Goal: Task Accomplishment & Management: Complete application form

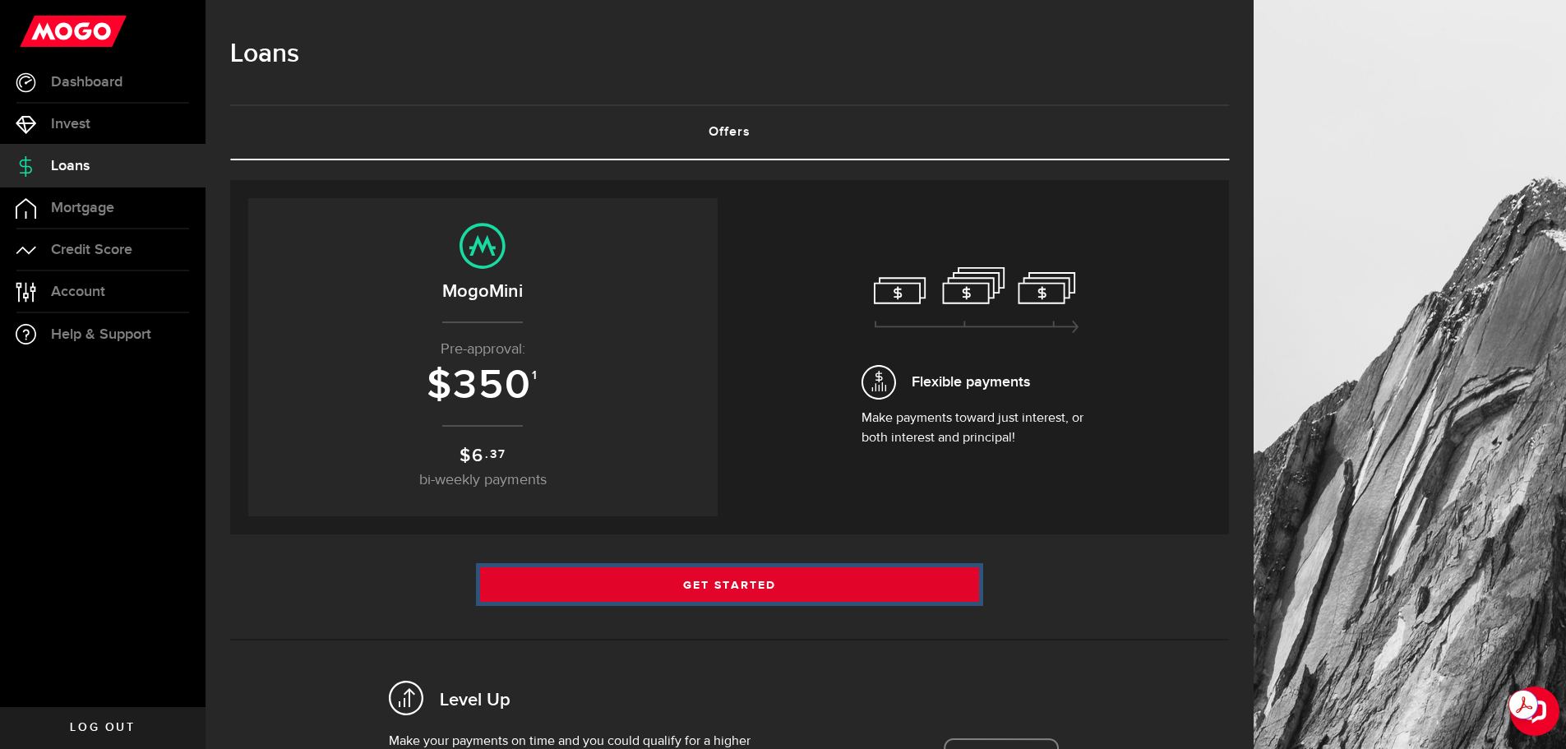
click at [754, 576] on link "Get Started" at bounding box center [730, 584] width 500 height 35
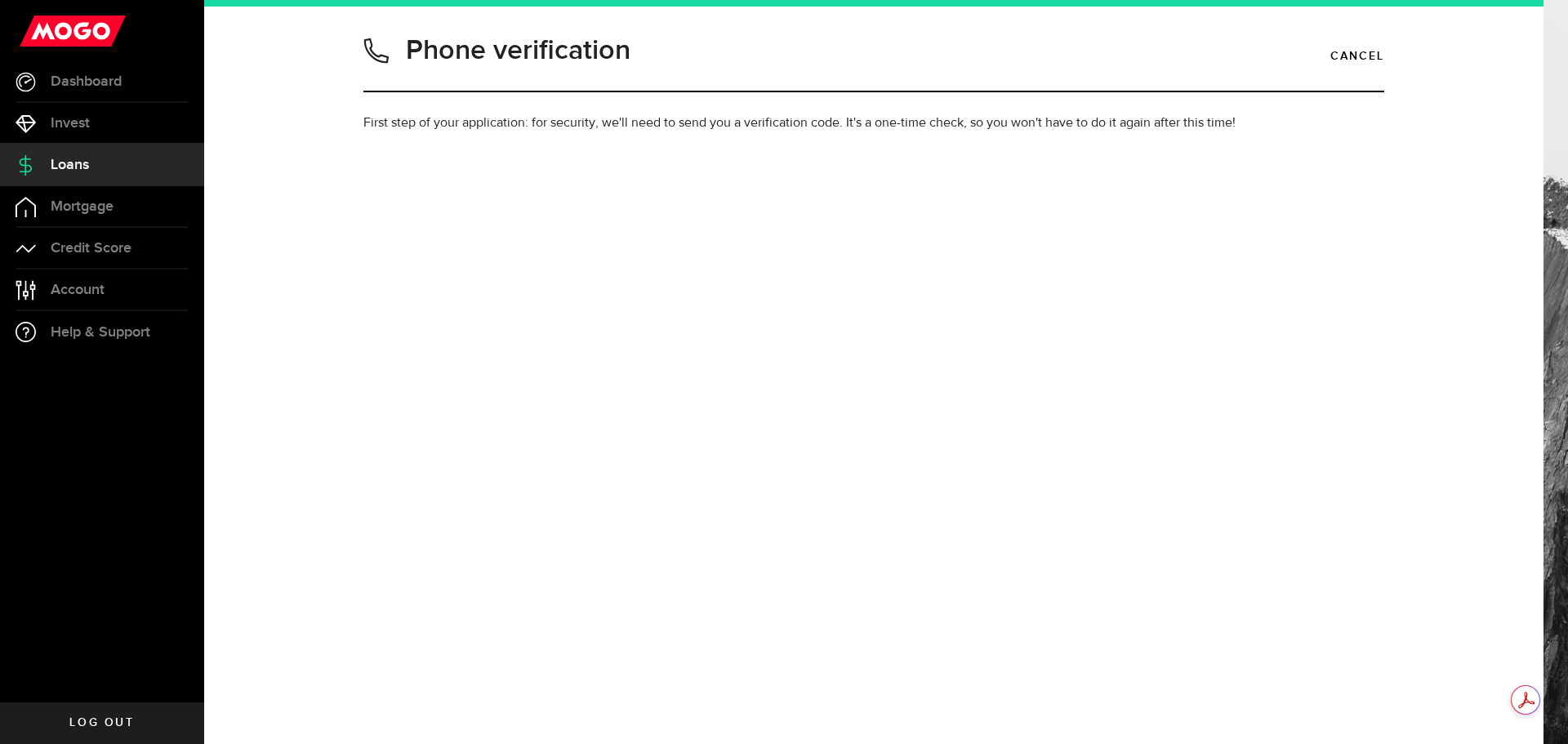
type input "5063817784"
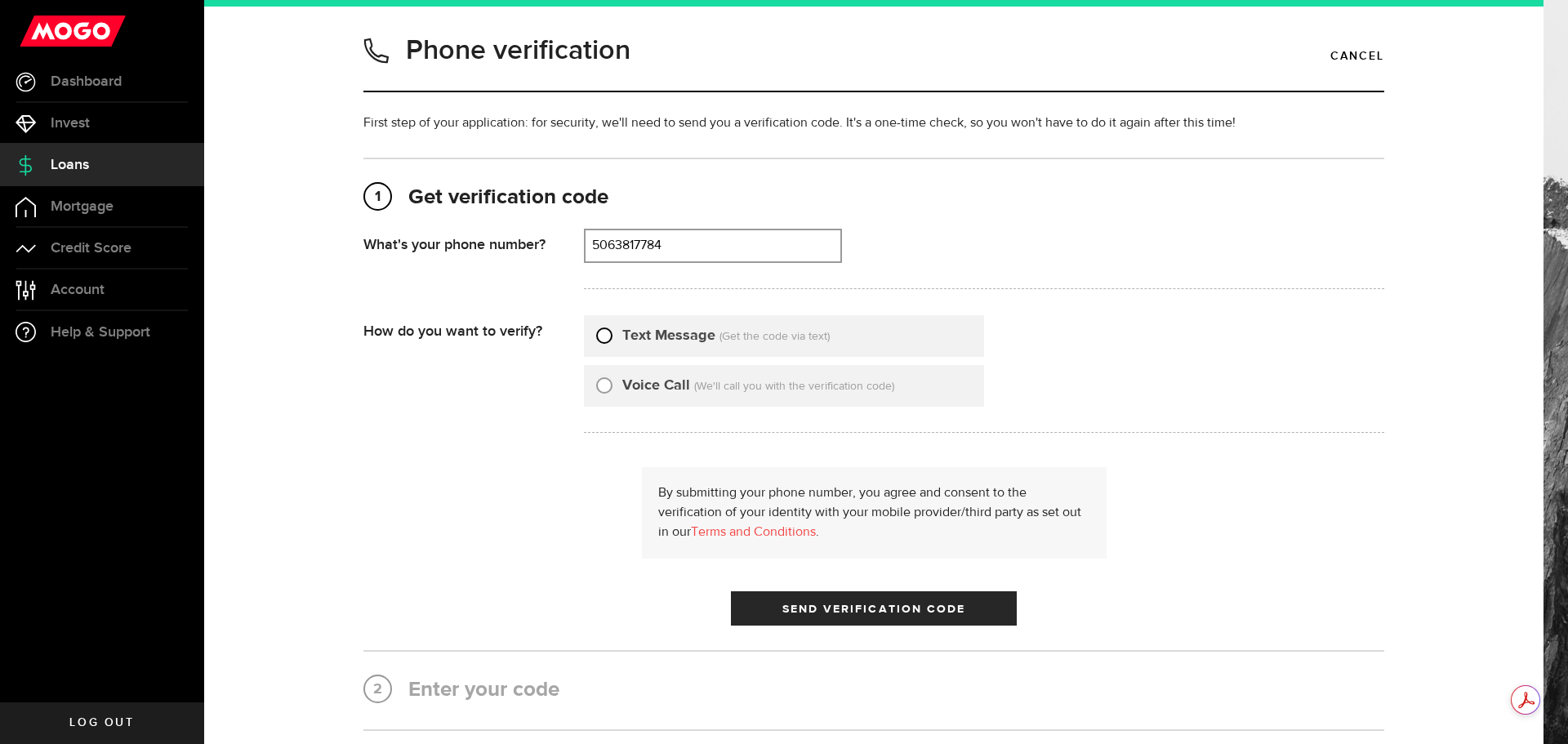
click at [599, 337] on input "Text Message" at bounding box center [604, 333] width 16 height 16
radio input "true"
click at [880, 610] on span "Send Verification Code" at bounding box center [874, 609] width 184 height 12
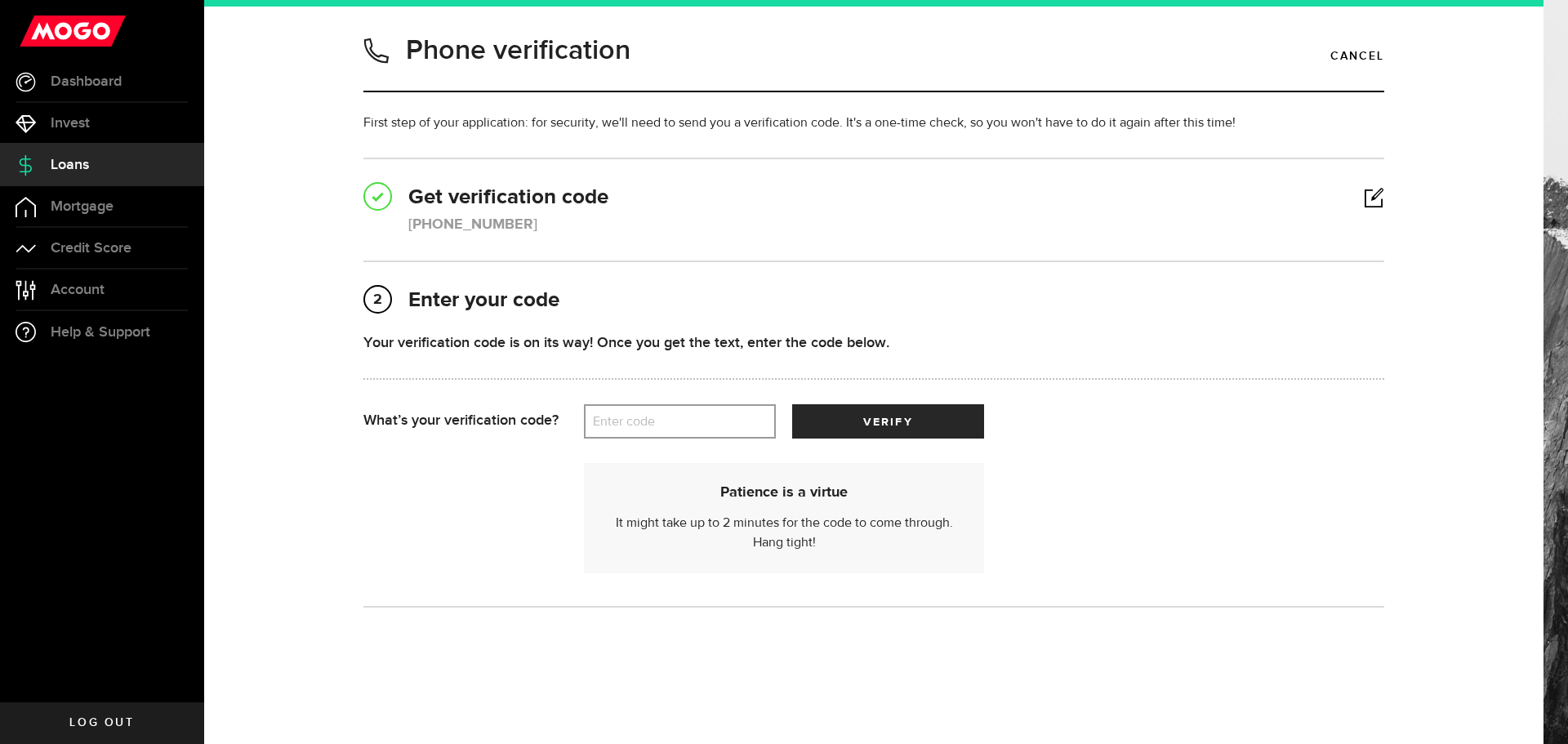
click at [623, 427] on label "Enter code" at bounding box center [680, 422] width 192 height 34
click at [623, 427] on input "Enter code" at bounding box center [680, 421] width 192 height 35
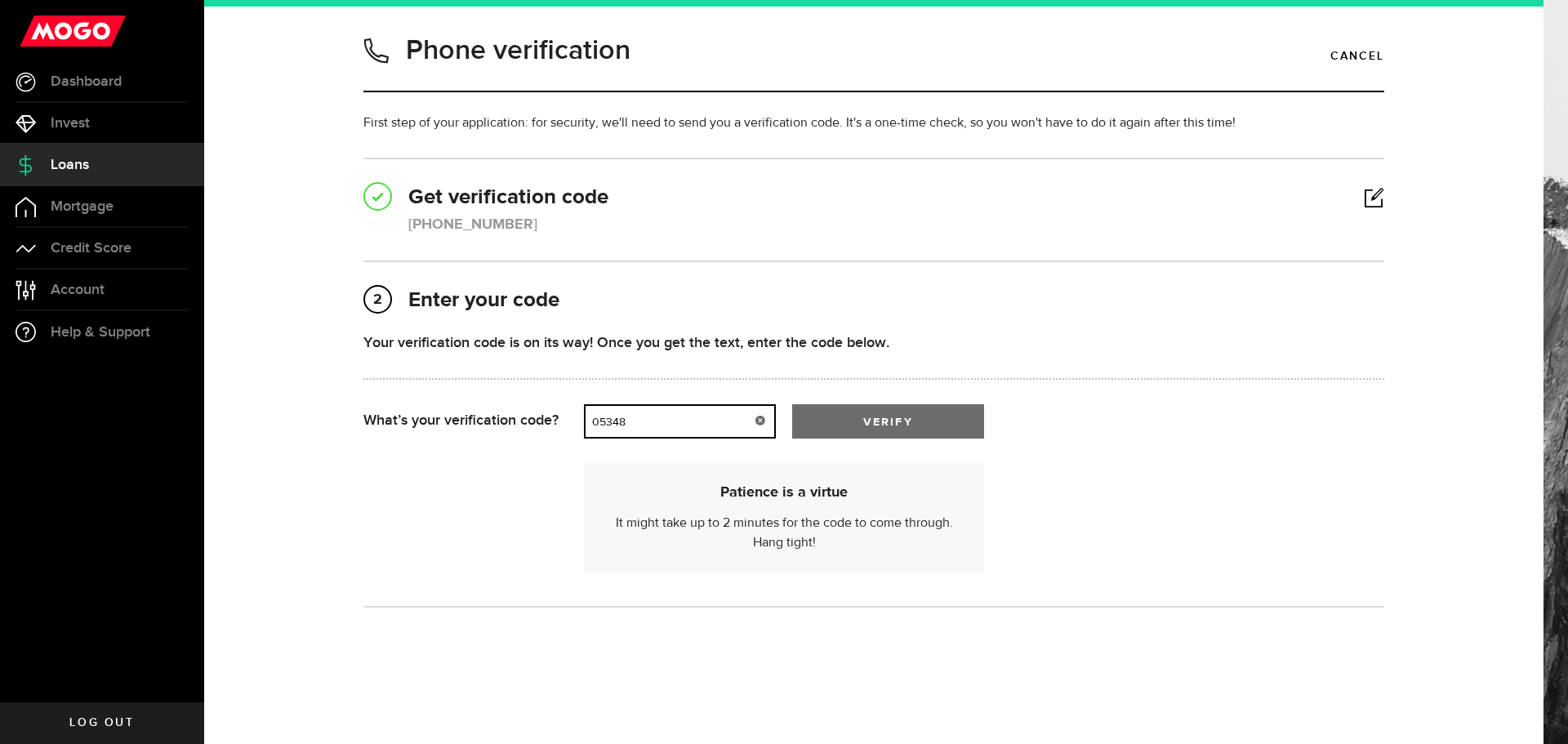
type input "05348"
click at [892, 418] on span "verify" at bounding box center [887, 422] width 49 height 12
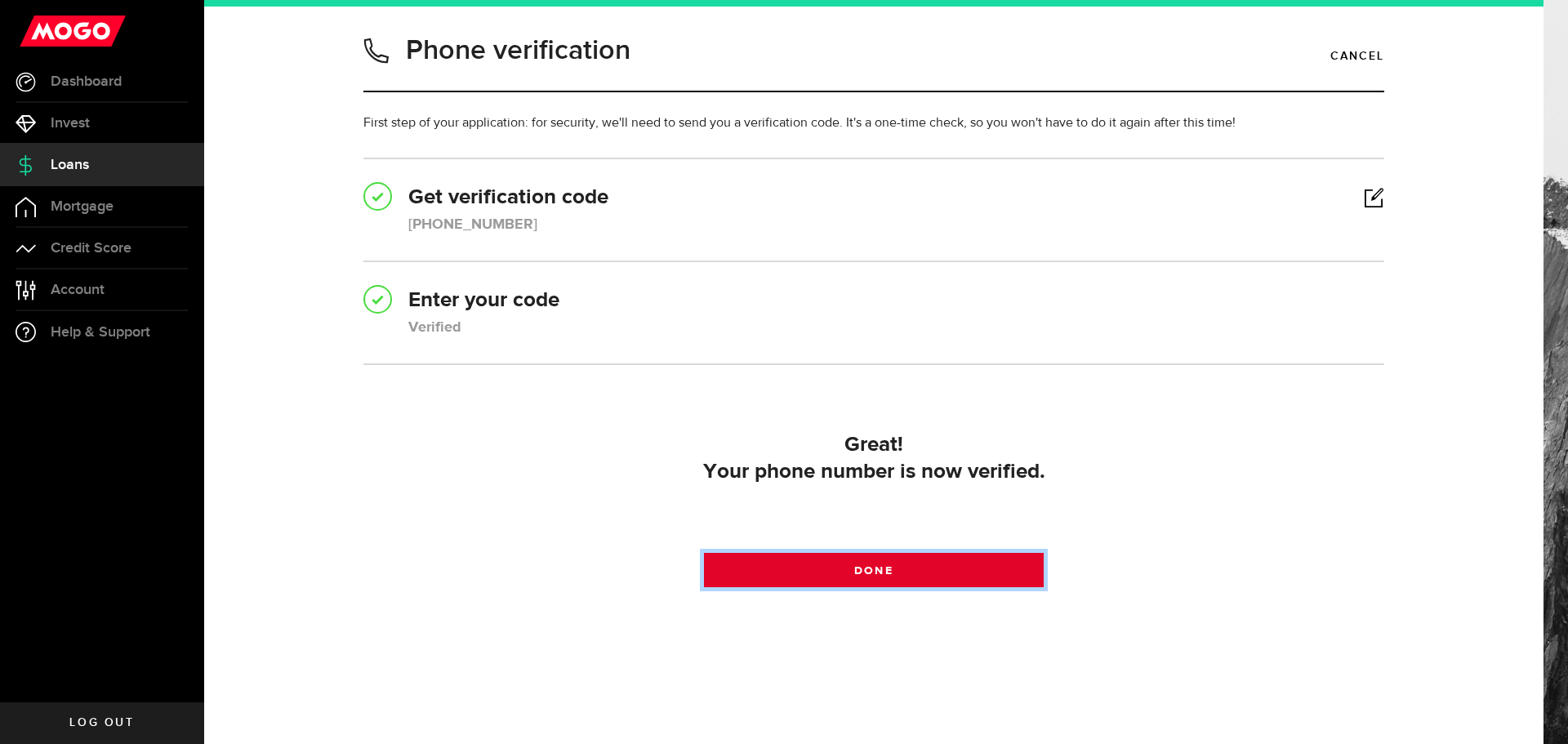
click at [857, 571] on span "Done" at bounding box center [873, 571] width 39 height 12
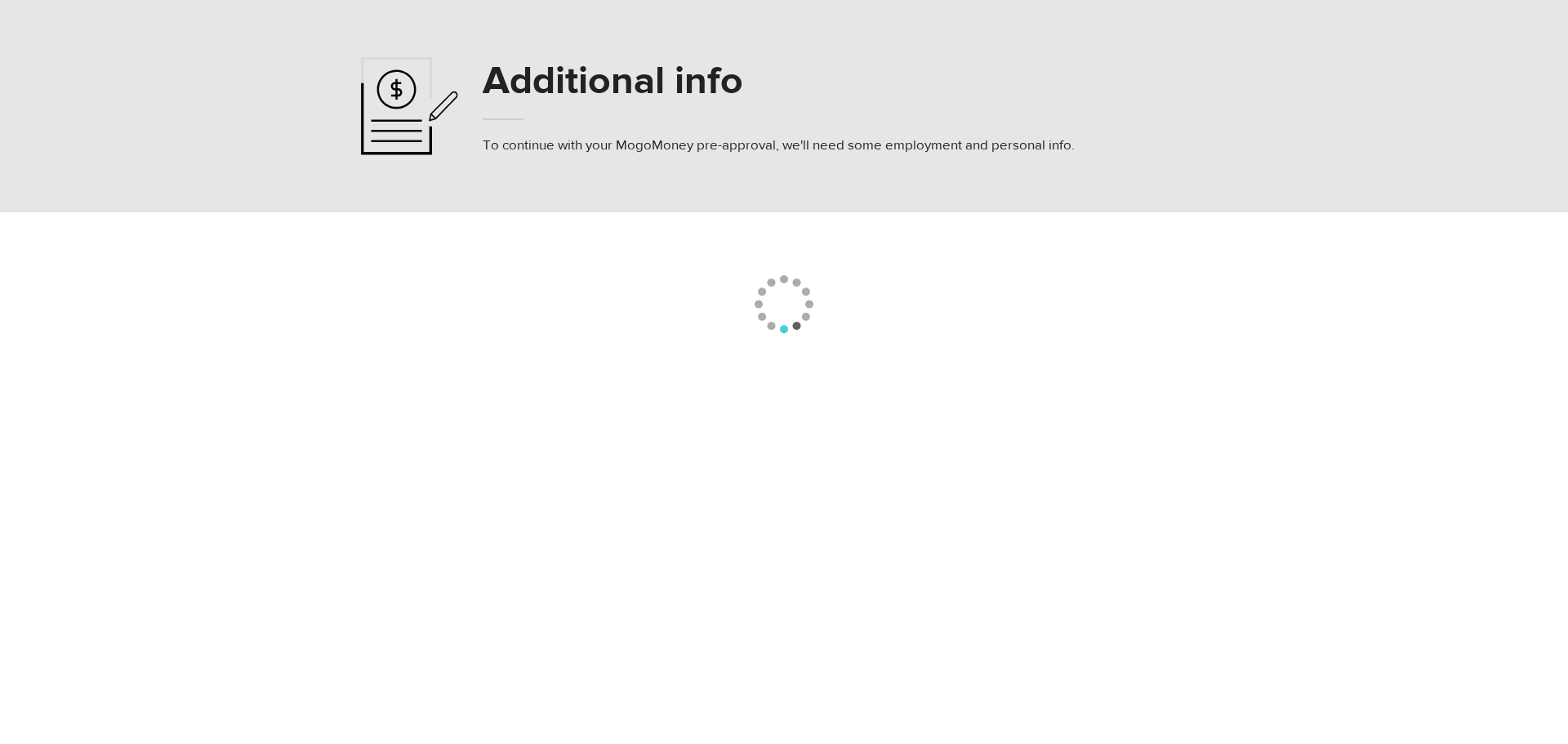
select select
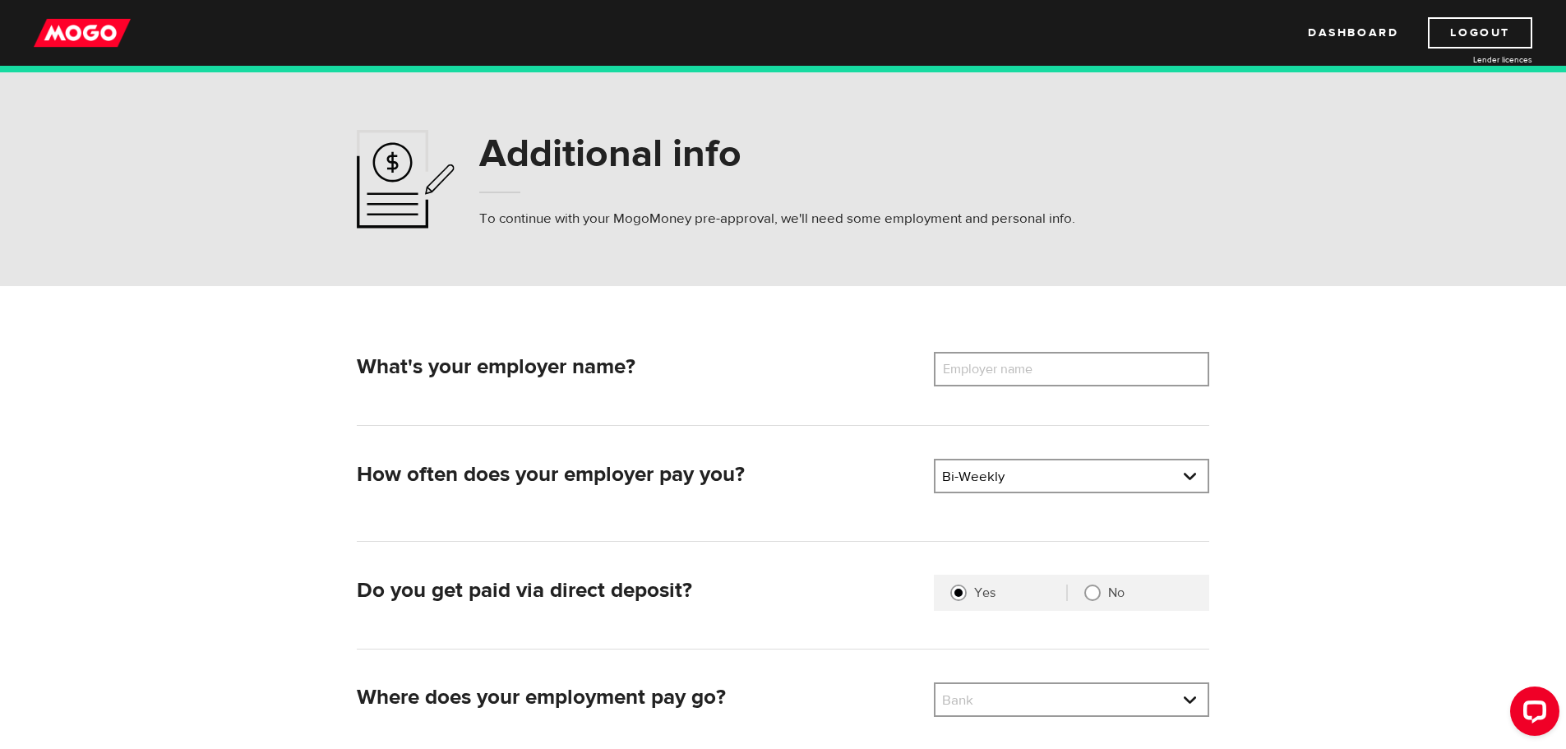
click at [1051, 373] on label "Employer name" at bounding box center [1000, 369] width 132 height 35
click at [1051, 373] on input "Employer name" at bounding box center [1071, 369] width 275 height 35
type input "Armour Transportation Systems/Seaboard"
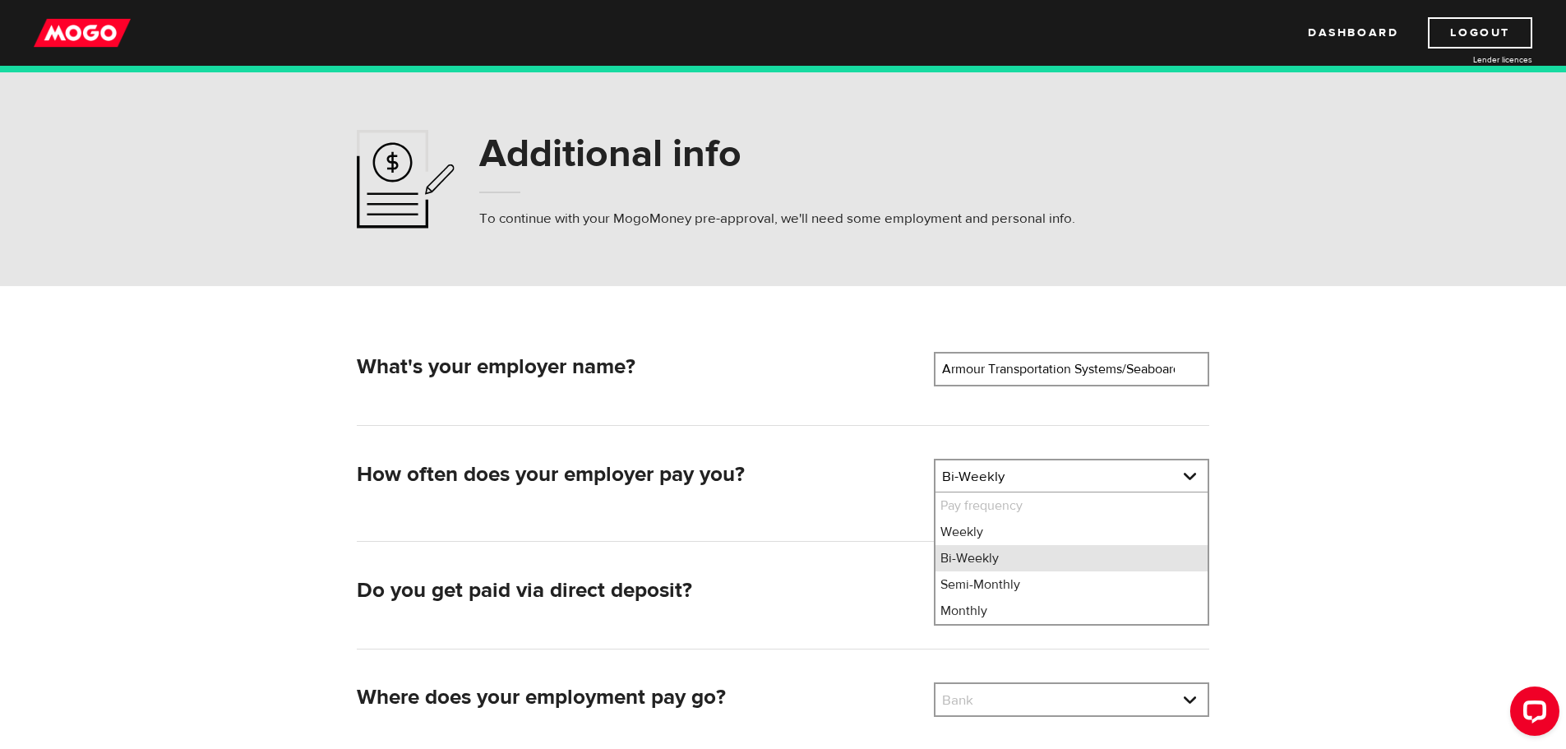
click at [1014, 563] on li "Bi-Weekly" at bounding box center [1071, 558] width 272 height 26
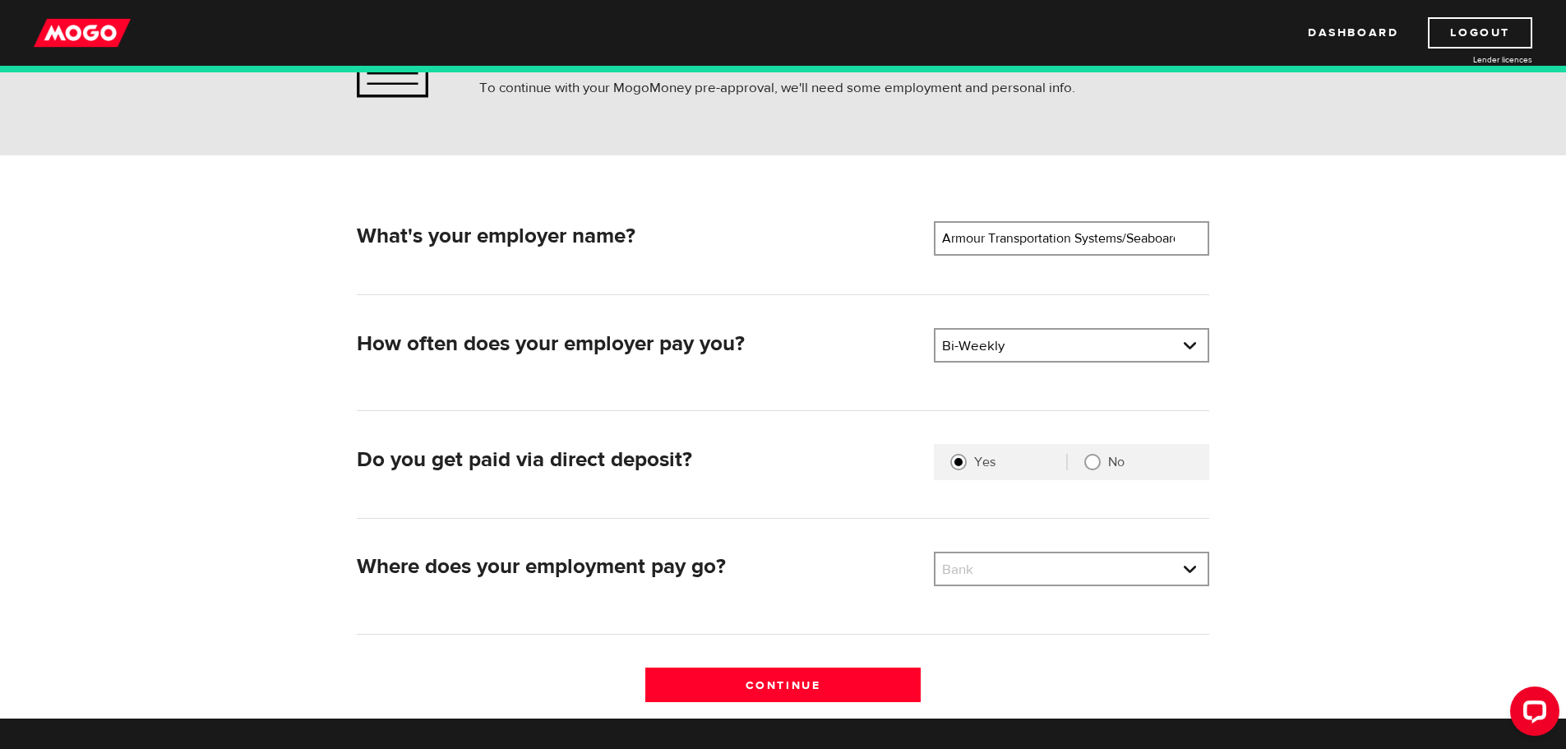
scroll to position [164, 0]
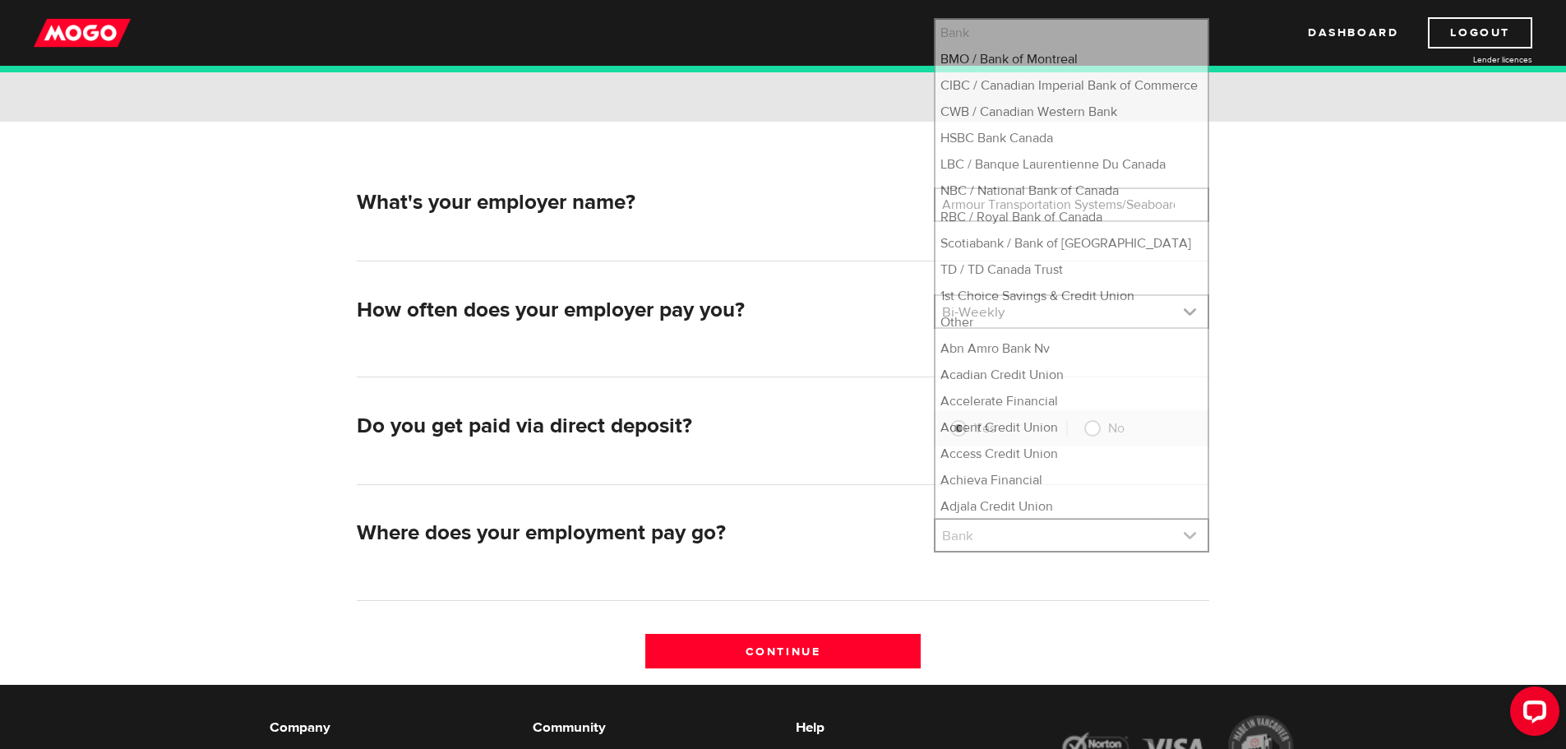
click at [1029, 529] on link at bounding box center [1071, 535] width 272 height 31
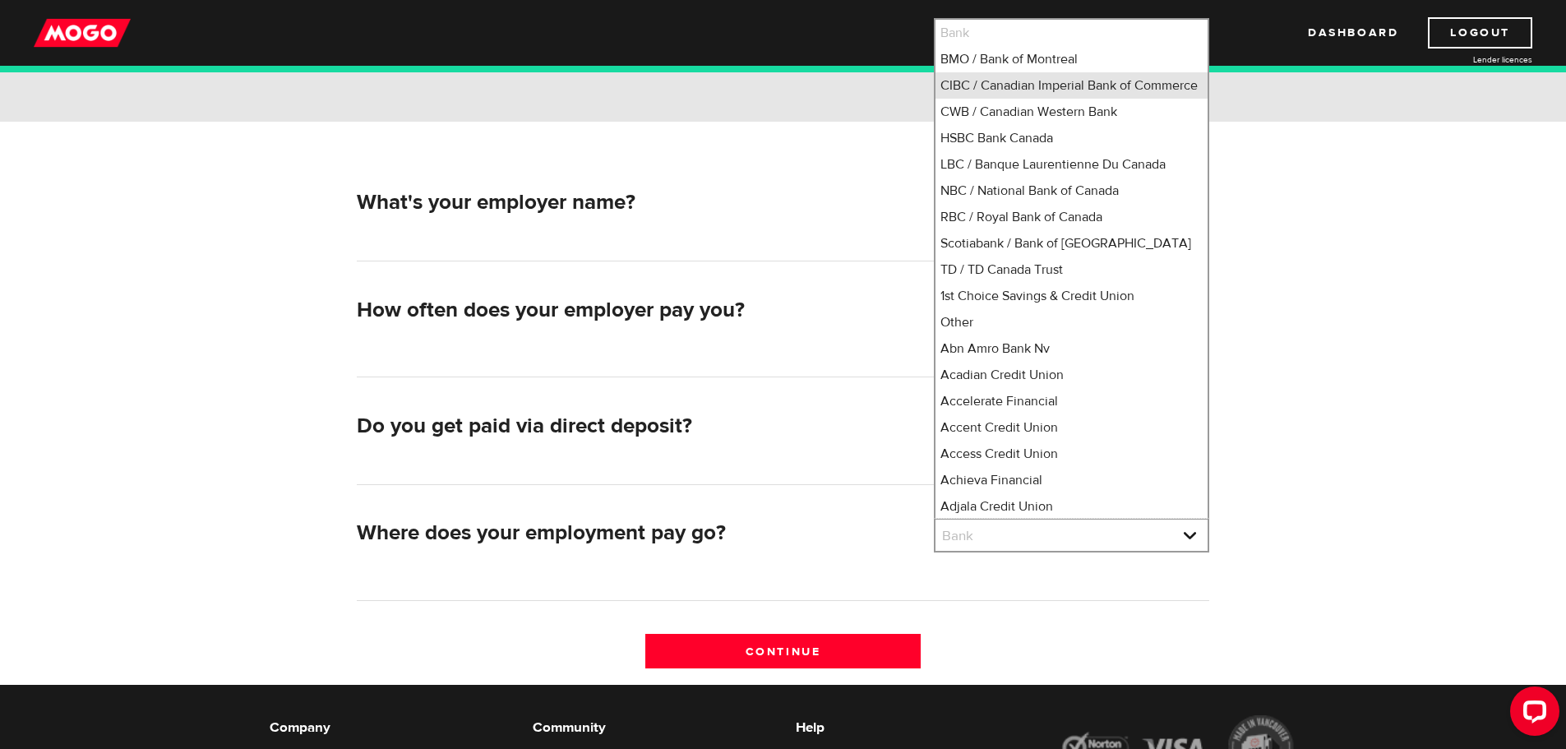
click at [992, 85] on li "CIBC / Canadian Imperial Bank of Commerce" at bounding box center [1071, 85] width 272 height 26
select select "4"
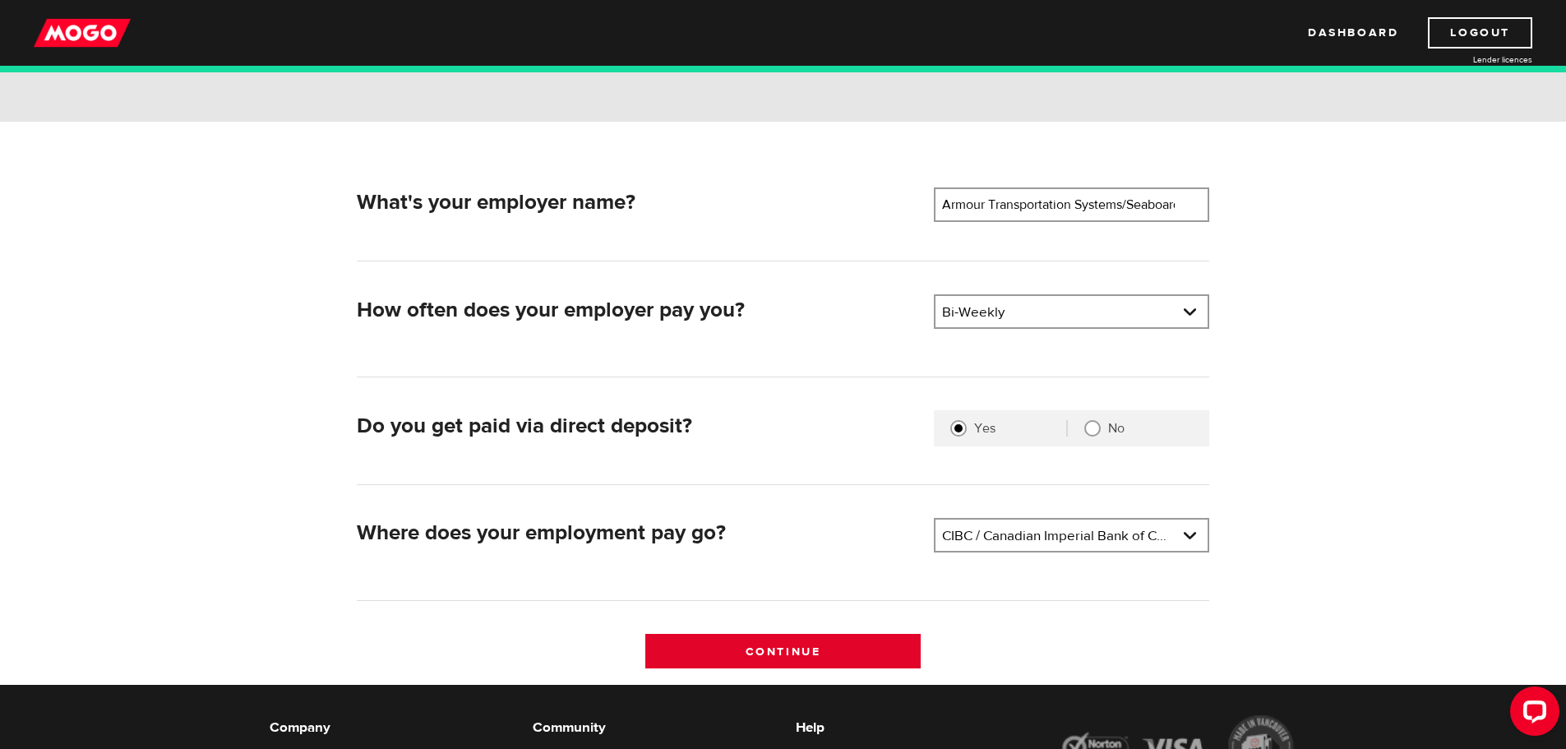
click at [809, 644] on input "Continue" at bounding box center [782, 651] width 275 height 35
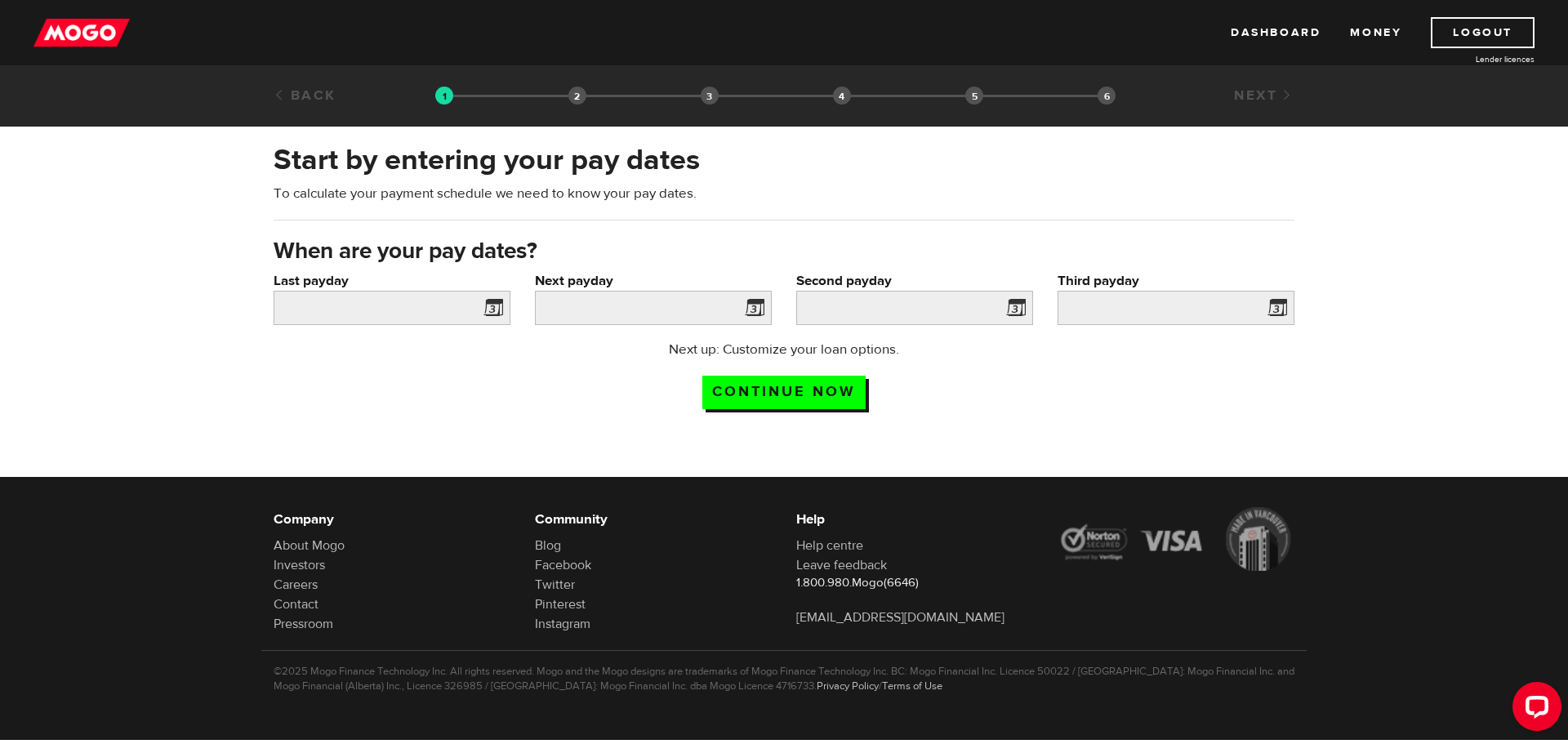
click at [494, 310] on span at bounding box center [490, 310] width 25 height 26
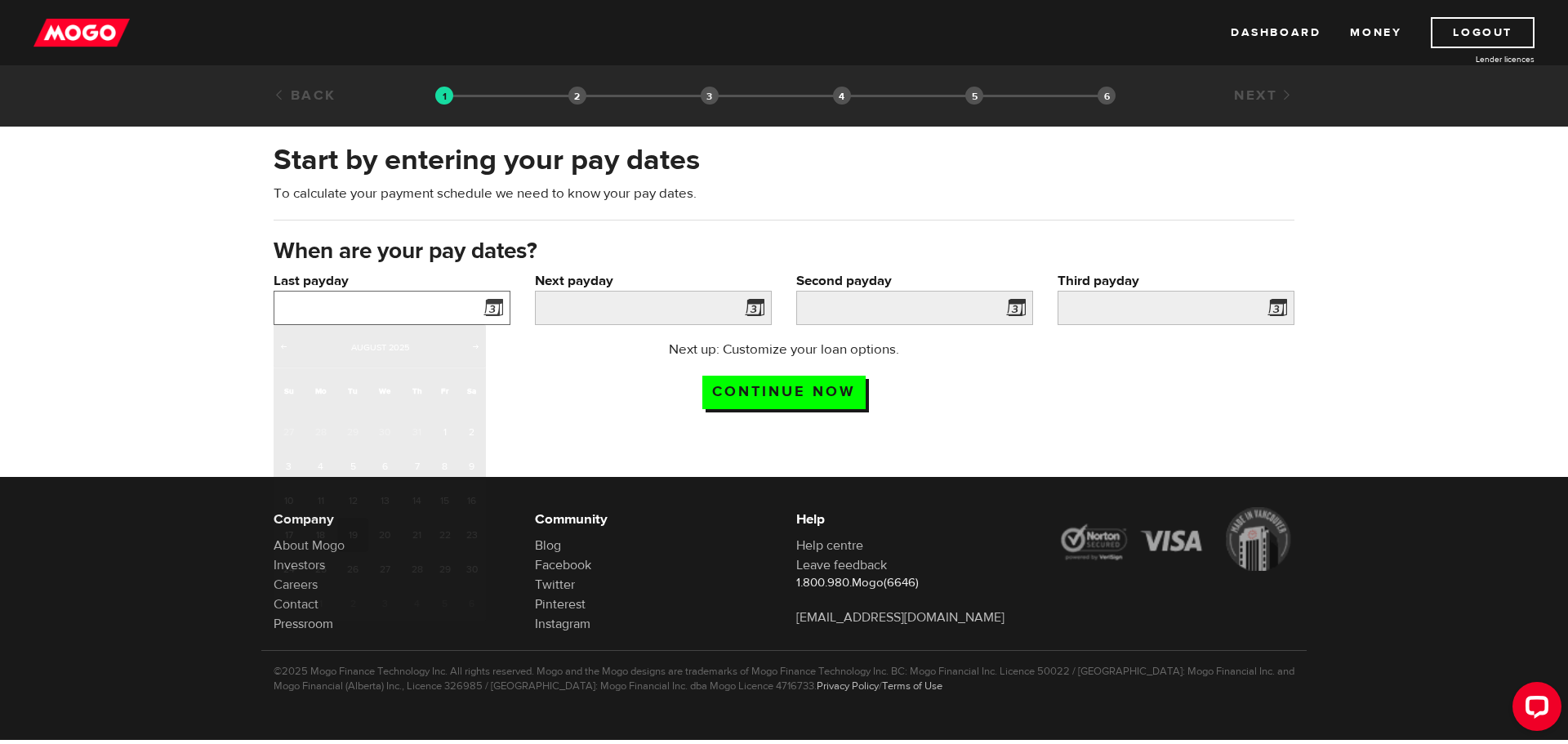
click at [424, 299] on input "Last payday" at bounding box center [392, 308] width 236 height 35
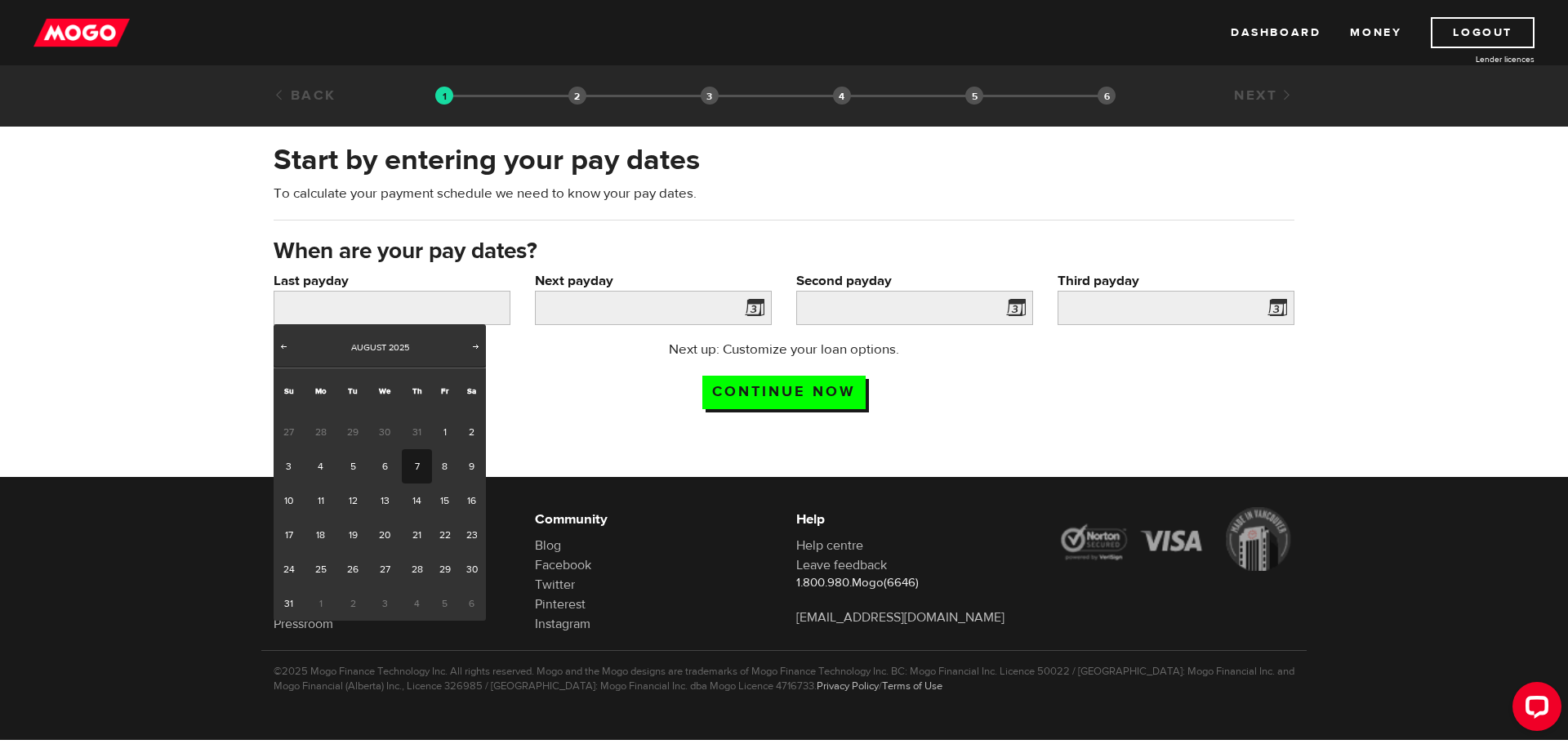
click at [415, 462] on link "7" at bounding box center [416, 466] width 30 height 35
type input "2025/08/07"
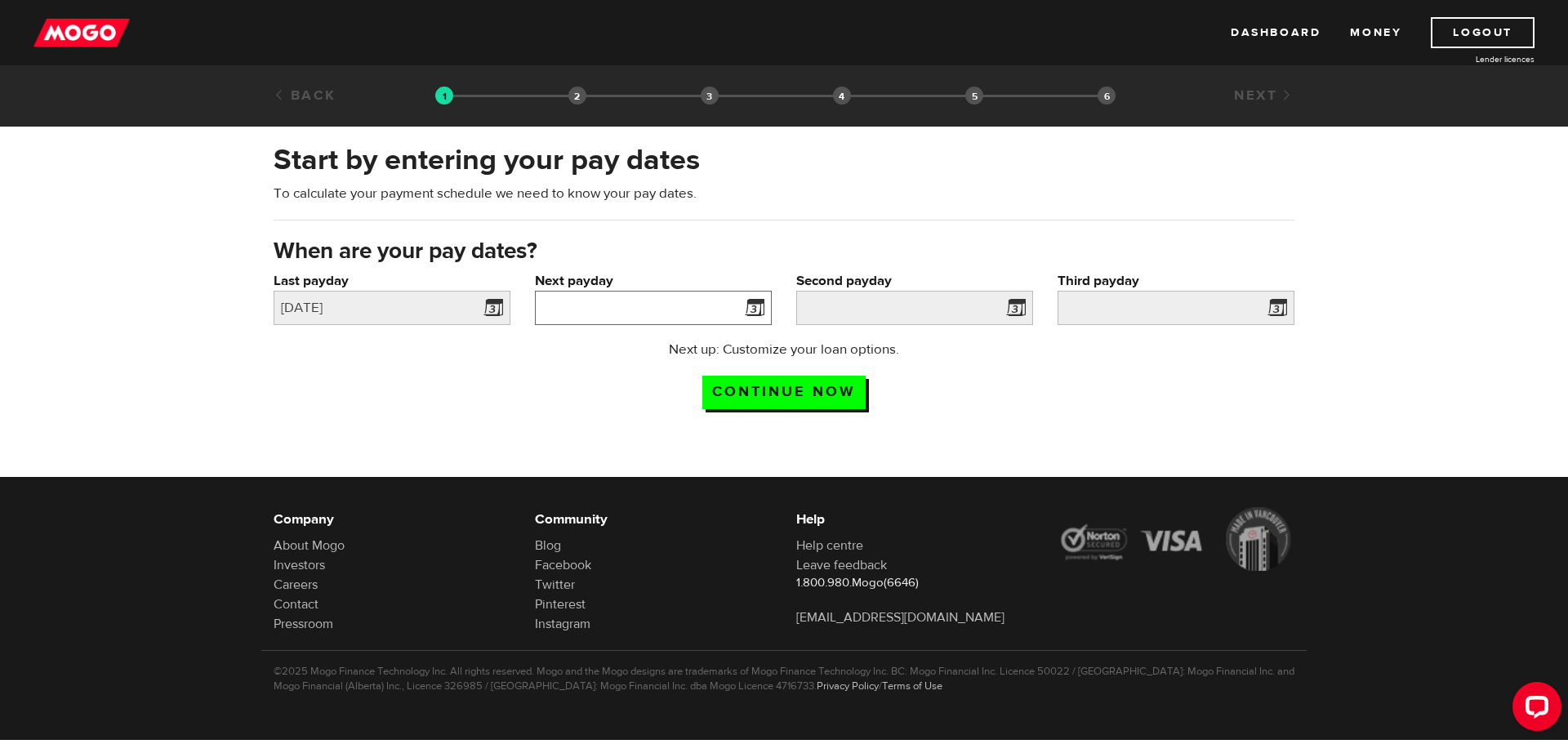
click at [612, 323] on input "Next payday" at bounding box center [653, 308] width 236 height 35
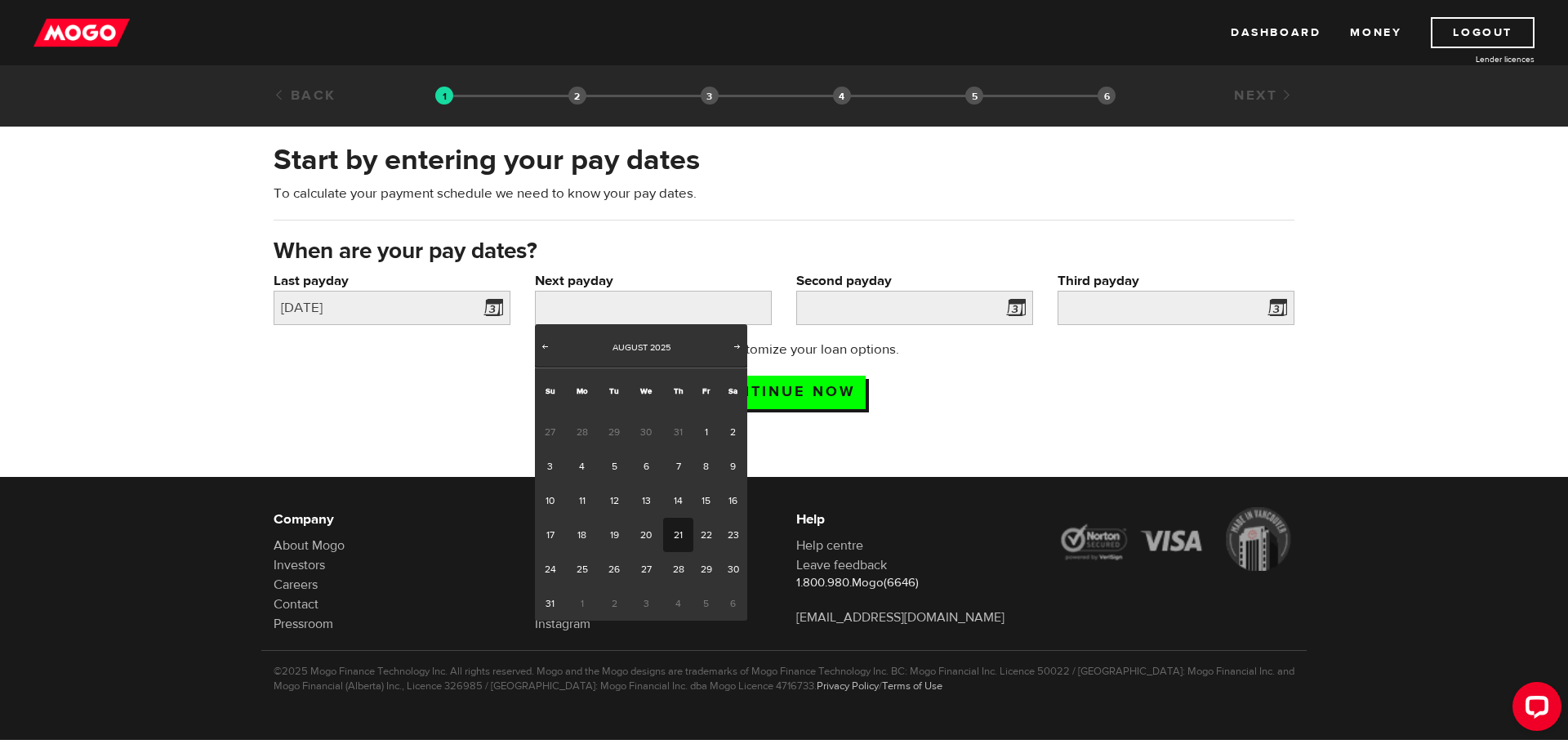
click at [678, 542] on link "21" at bounding box center [678, 534] width 30 height 35
type input "2025/08/21"
type input "2025/9/4"
type input "2025/9/18"
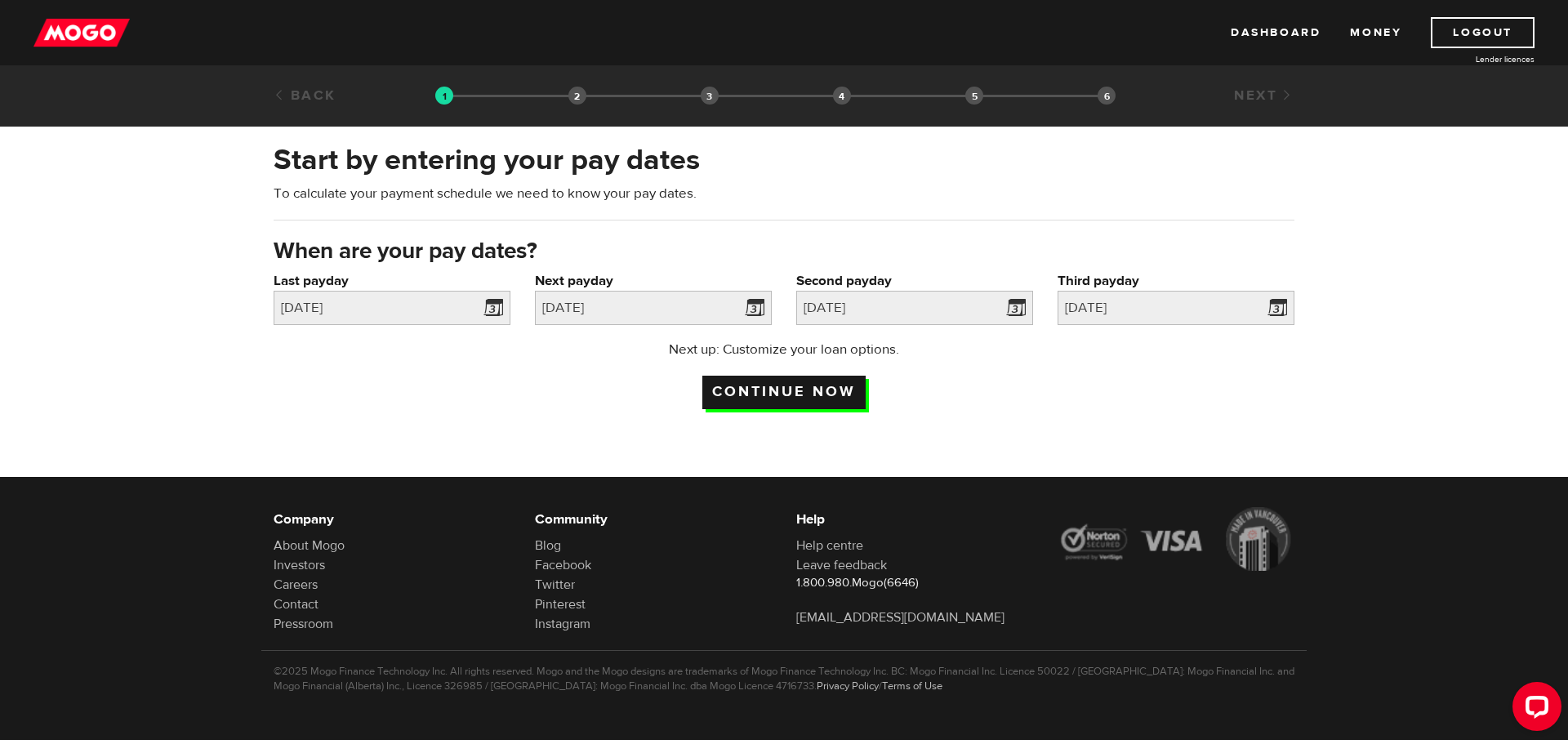
click at [776, 389] on input "Continue now" at bounding box center [784, 392] width 163 height 34
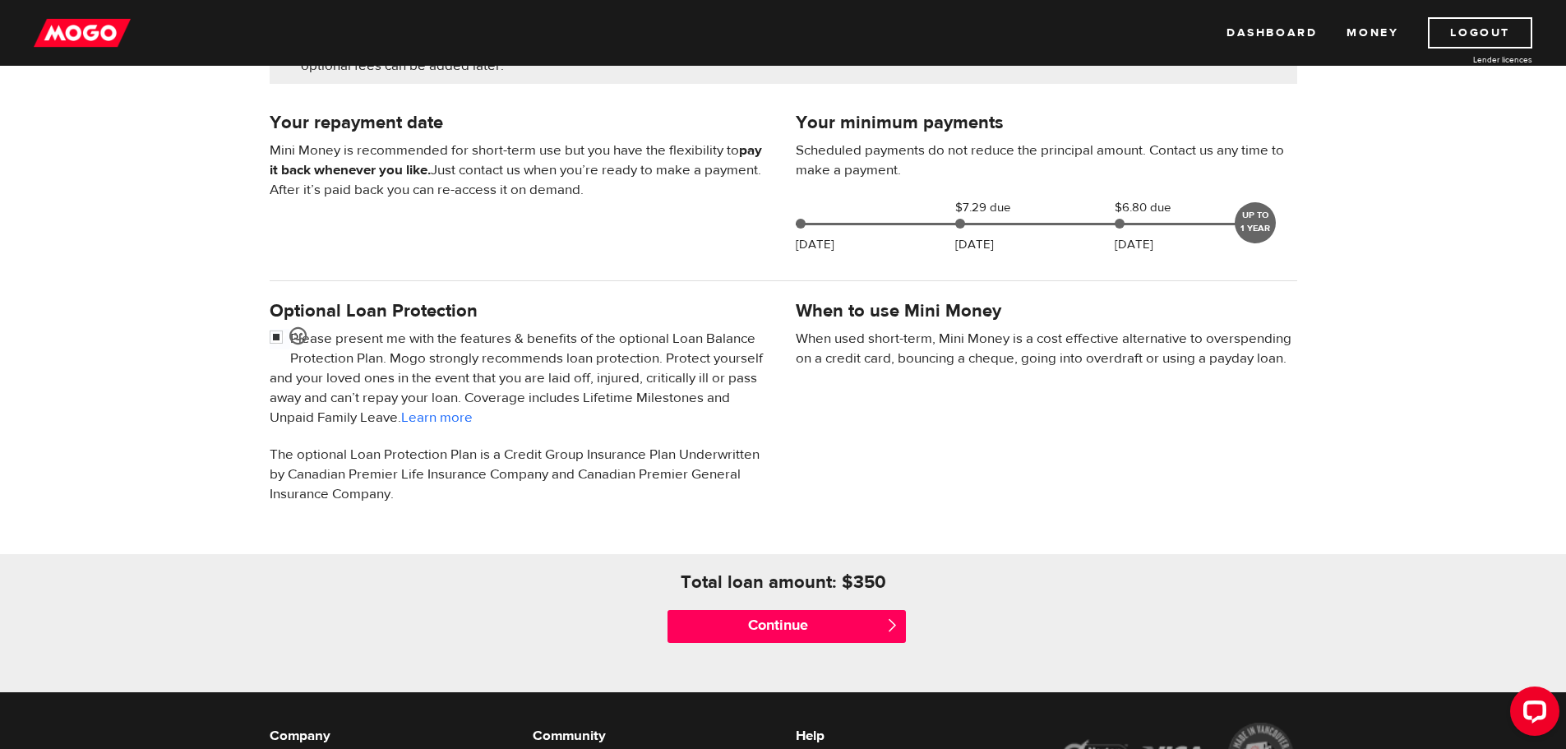
scroll to position [493, 0]
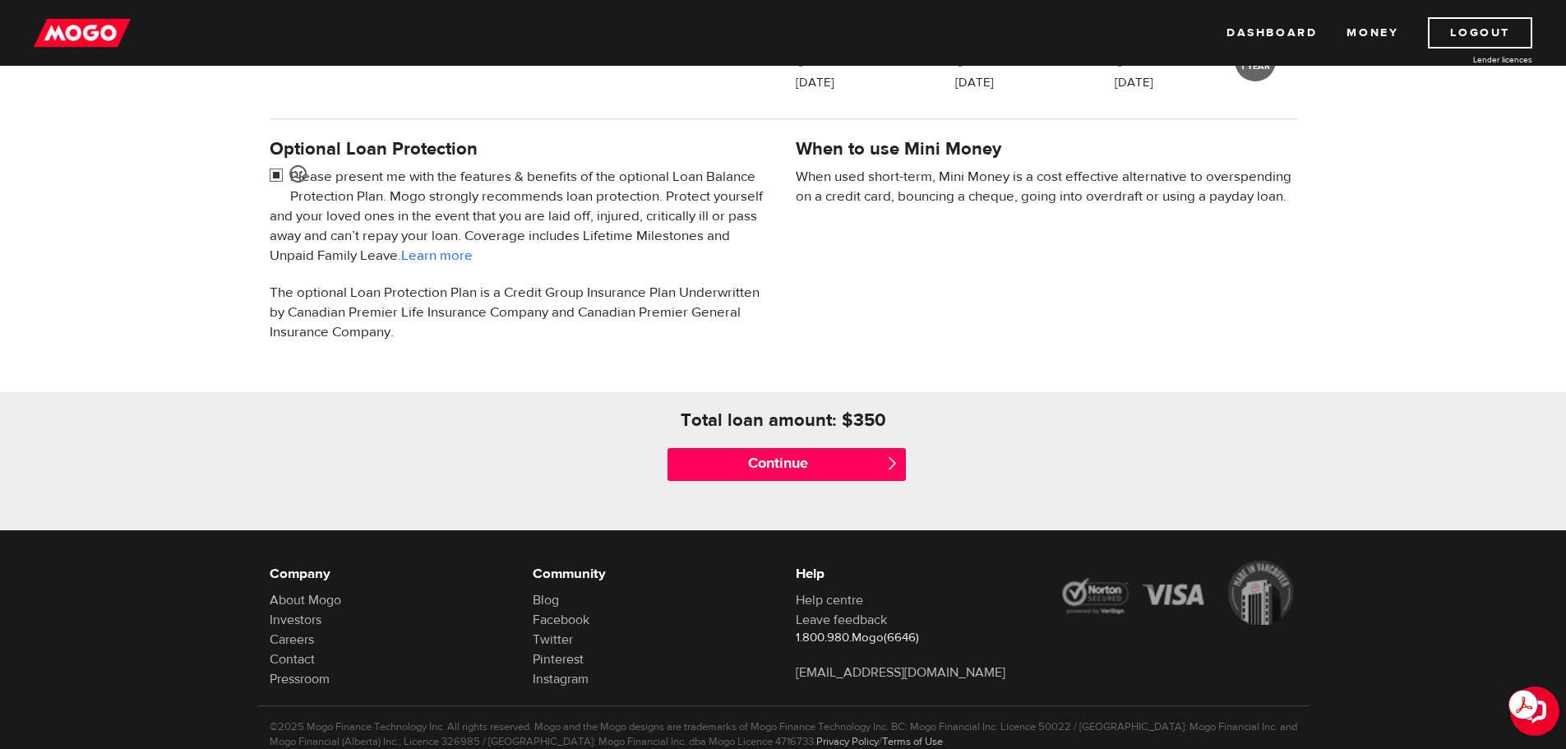
click at [272, 172] on input "checkbox" at bounding box center [280, 177] width 21 height 21
click at [273, 178] on input "checkbox" at bounding box center [280, 177] width 21 height 21
checkbox input "true"
drag, startPoint x: 410, startPoint y: 259, endPoint x: 93, endPoint y: 309, distance: 321.2
click at [93, 309] on div "Everyday Loan Don’t want this loan Your loan amount: $350 $0 $350 *Based on bi-…" at bounding box center [783, 119] width 1566 height 822
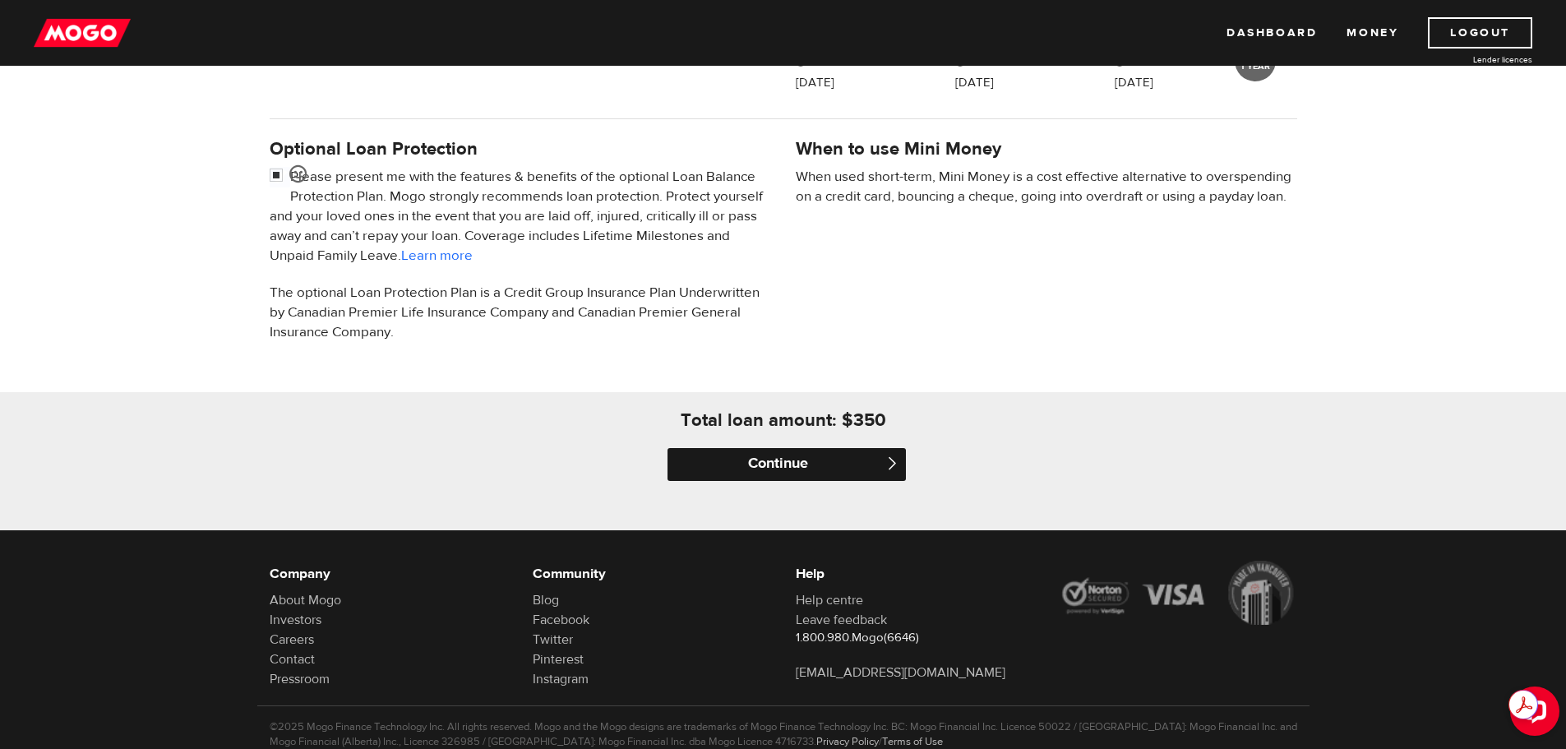
click at [732, 452] on input "Continue" at bounding box center [786, 464] width 238 height 33
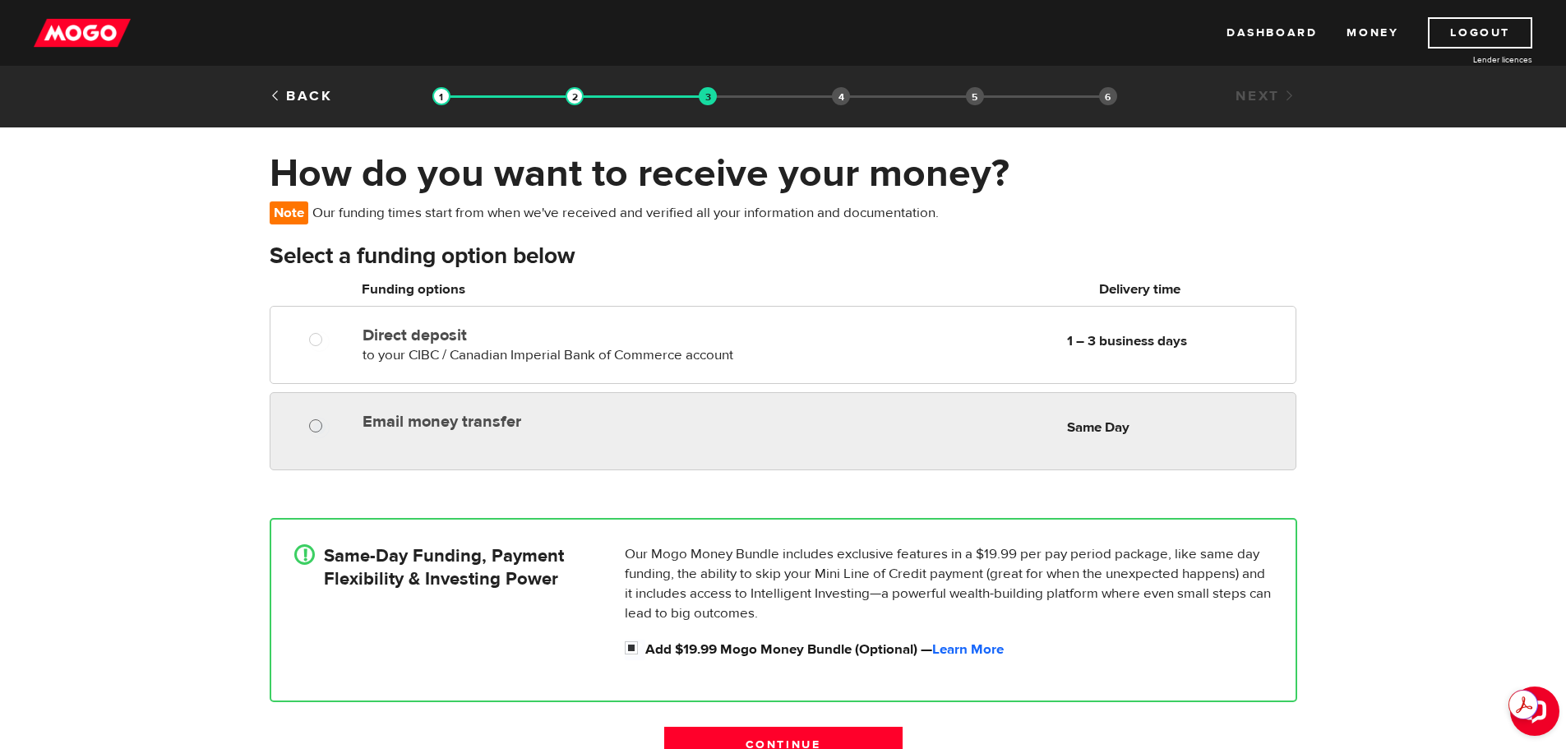
click at [316, 424] on input "Email money transfer" at bounding box center [319, 428] width 21 height 21
radio input "true"
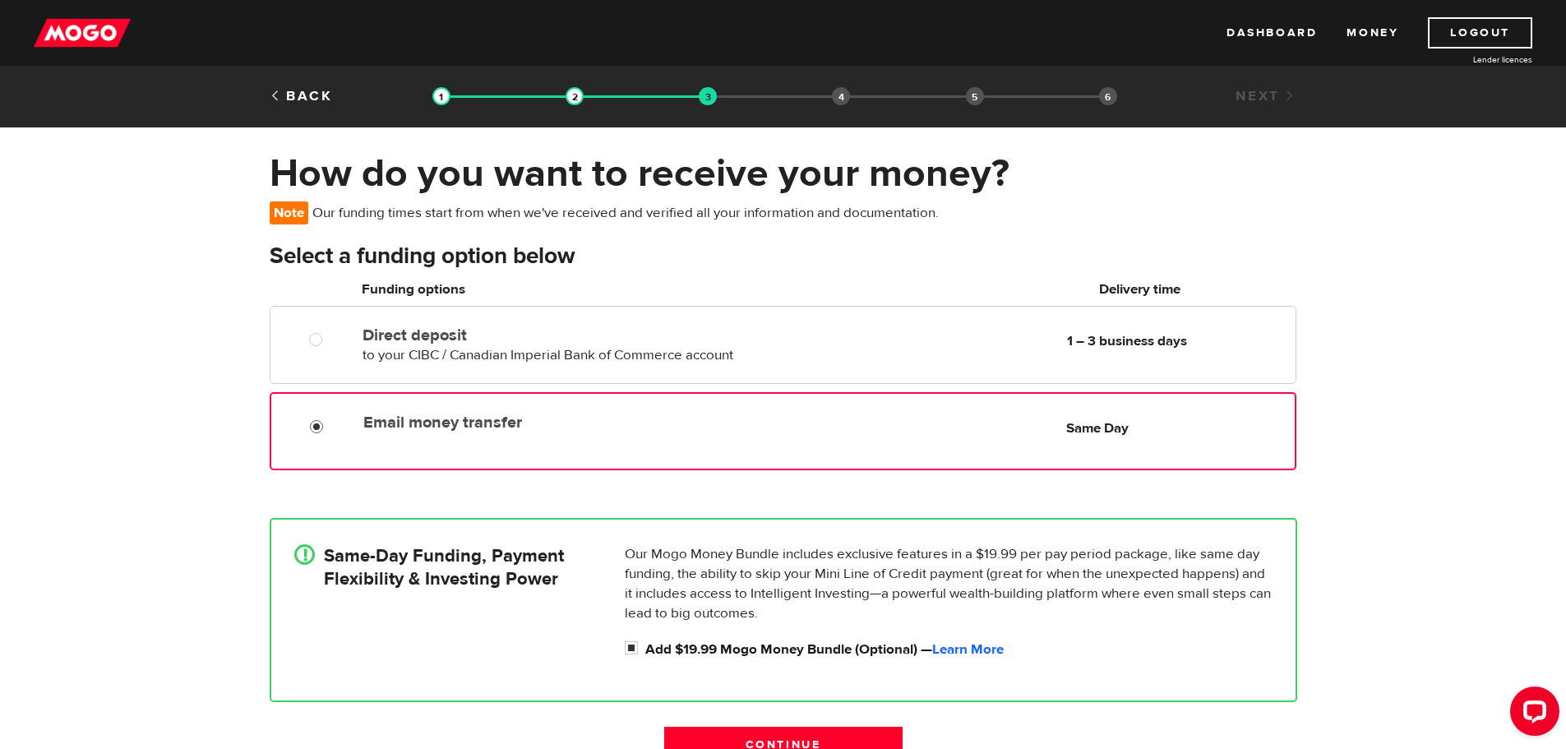
scroll to position [164, 0]
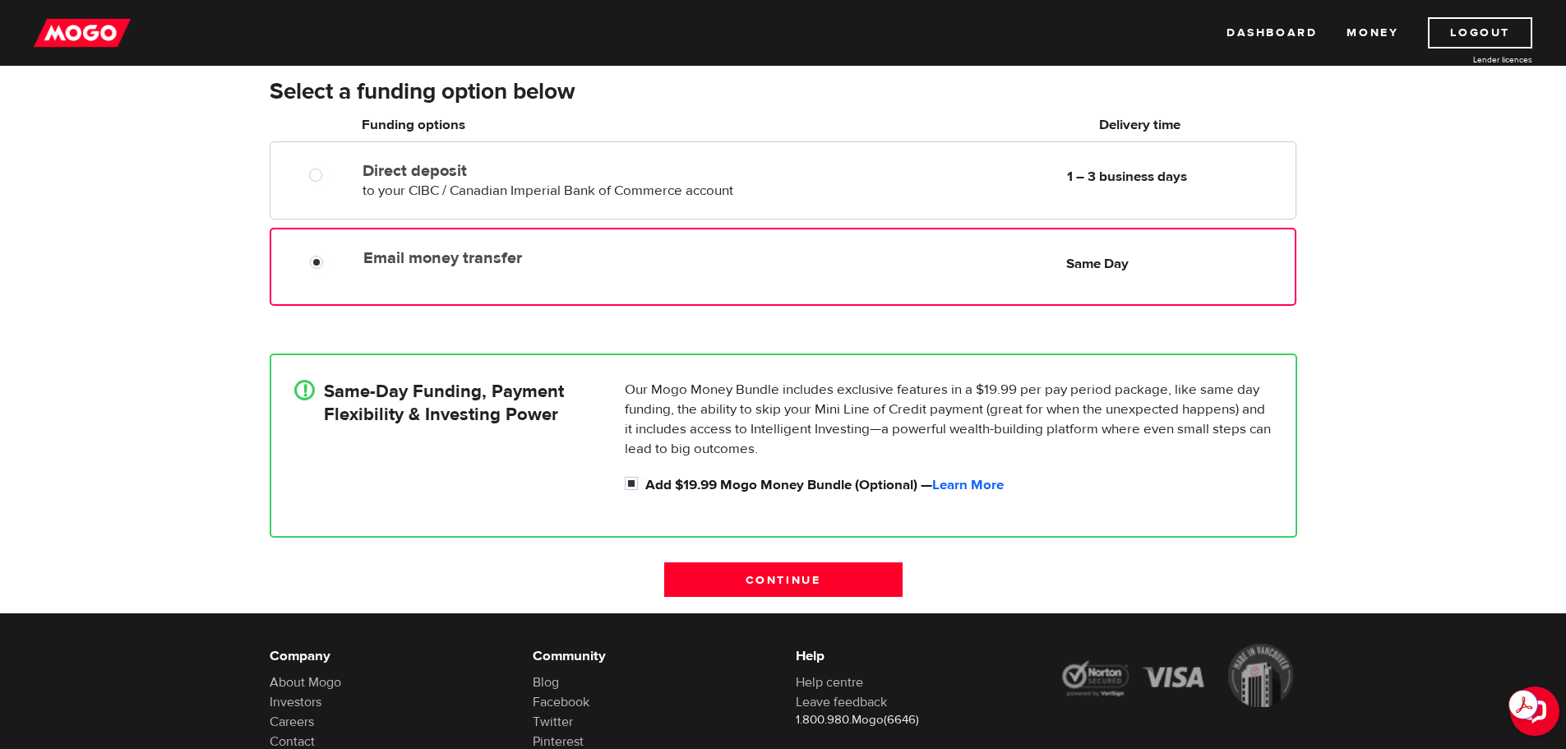
drag, startPoint x: 585, startPoint y: 492, endPoint x: 477, endPoint y: 492, distance: 108.5
click at [477, 492] on div "! Same-Day Funding, Payment Flexibility & Investing Power" at bounding box center [453, 441] width 330 height 123
click at [789, 576] on input "Continue" at bounding box center [783, 579] width 238 height 35
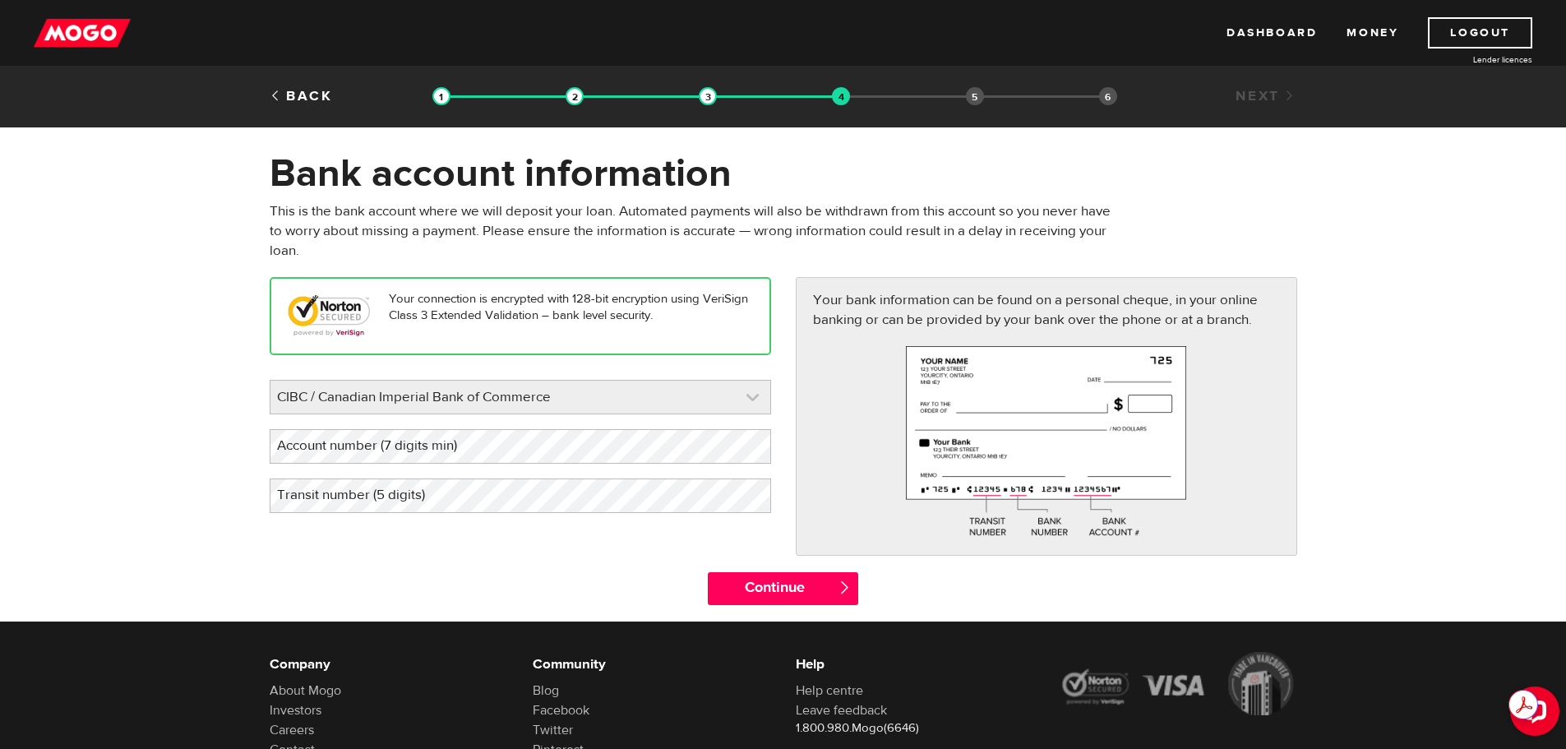
click at [551, 395] on link at bounding box center [520, 397] width 500 height 33
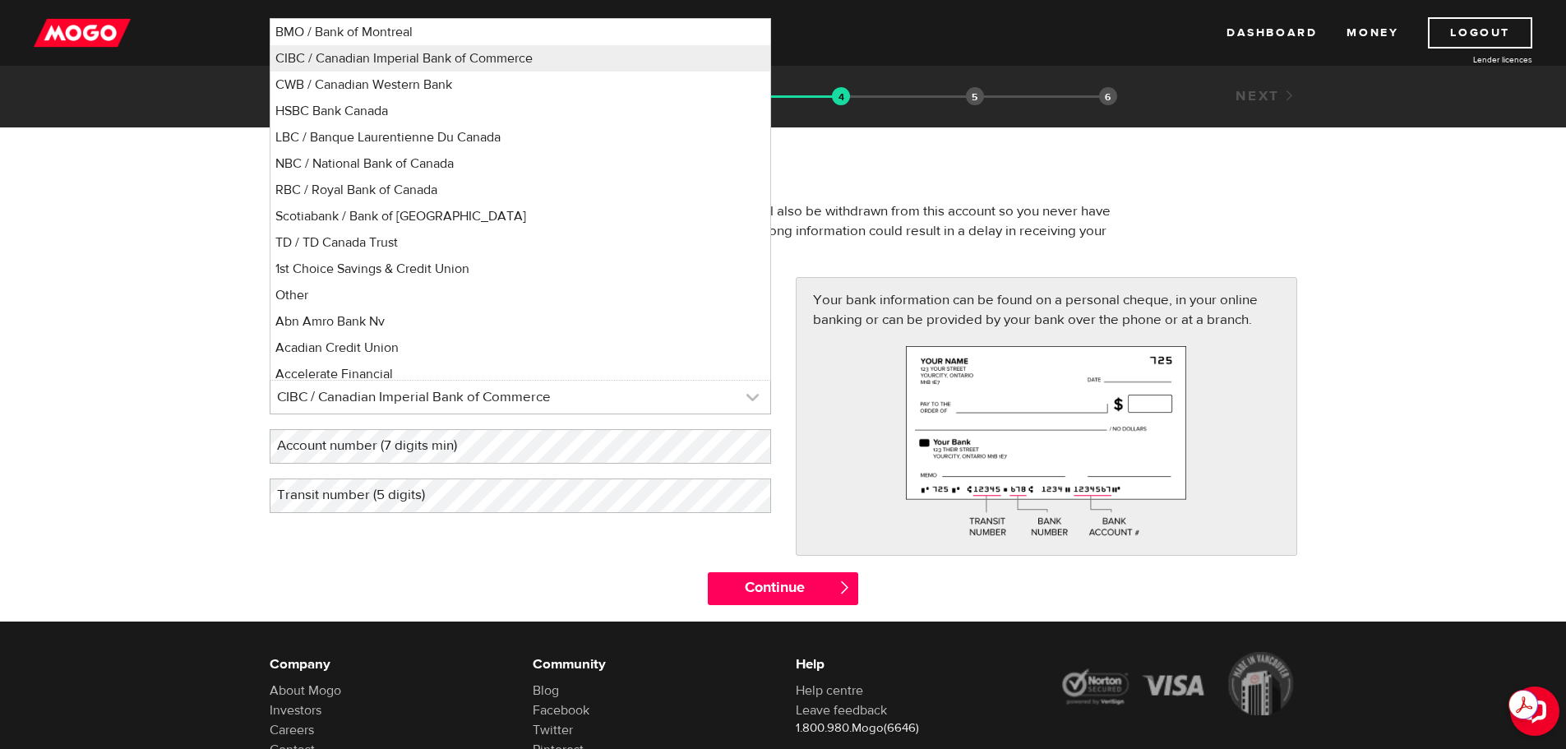
click at [551, 395] on link at bounding box center [520, 397] width 500 height 33
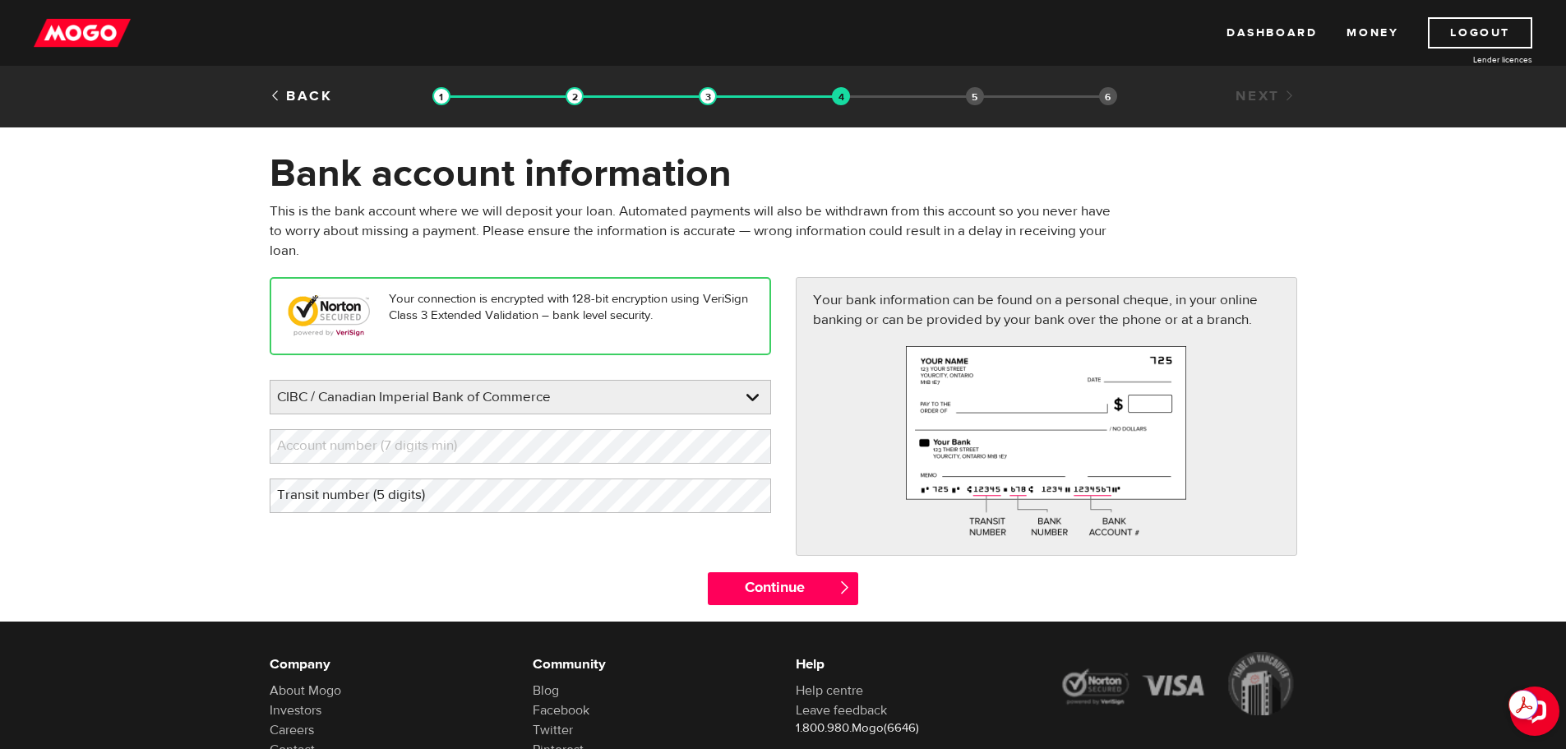
click at [138, 439] on form "Bank account information Oops! Please review the areas highlighted below and ma…" at bounding box center [783, 386] width 1566 height 472
click at [372, 432] on label "Account number (7 digits min)" at bounding box center [380, 446] width 221 height 34
click at [368, 483] on label "Transit number (5 digits)" at bounding box center [364, 495] width 189 height 34
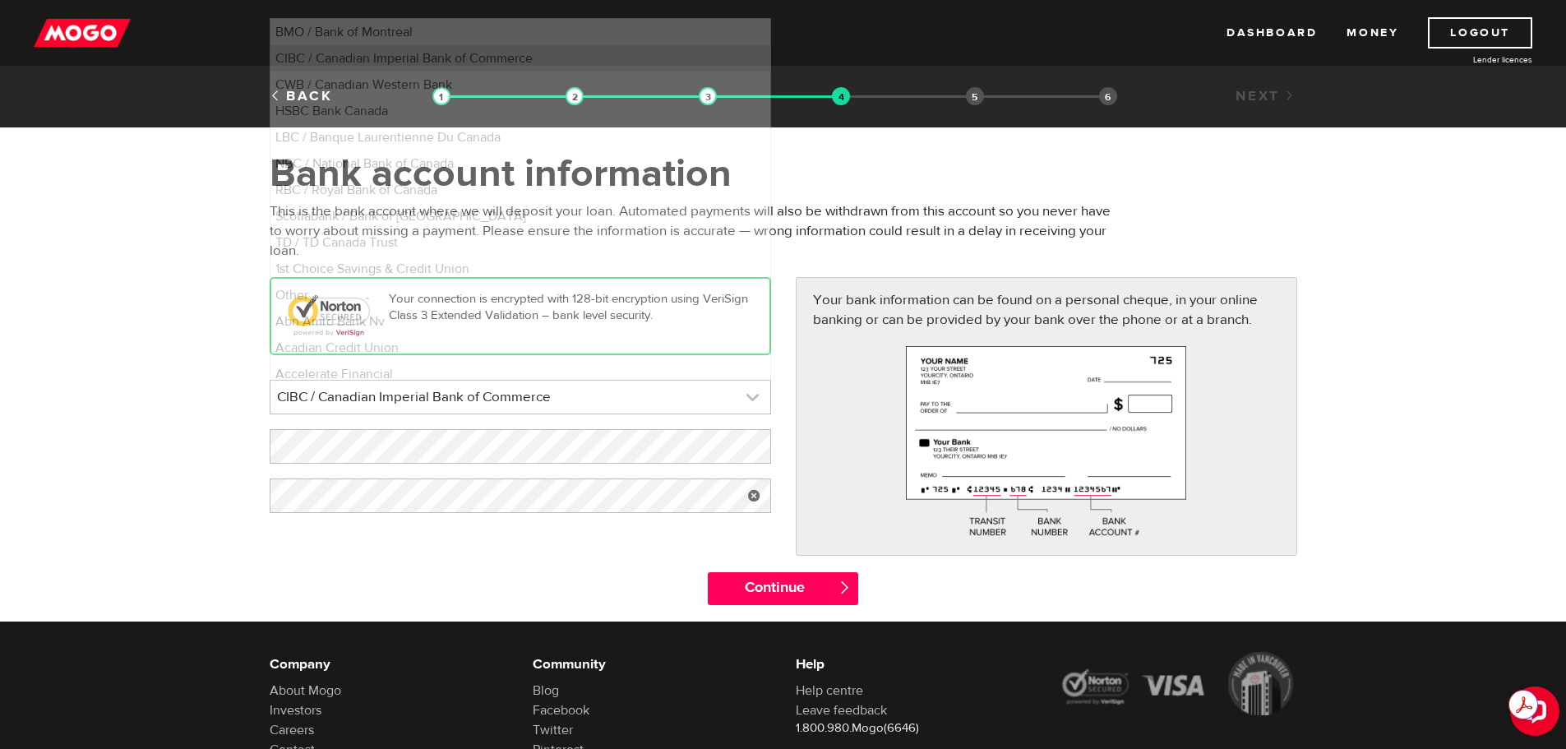
click at [557, 396] on link at bounding box center [520, 397] width 500 height 33
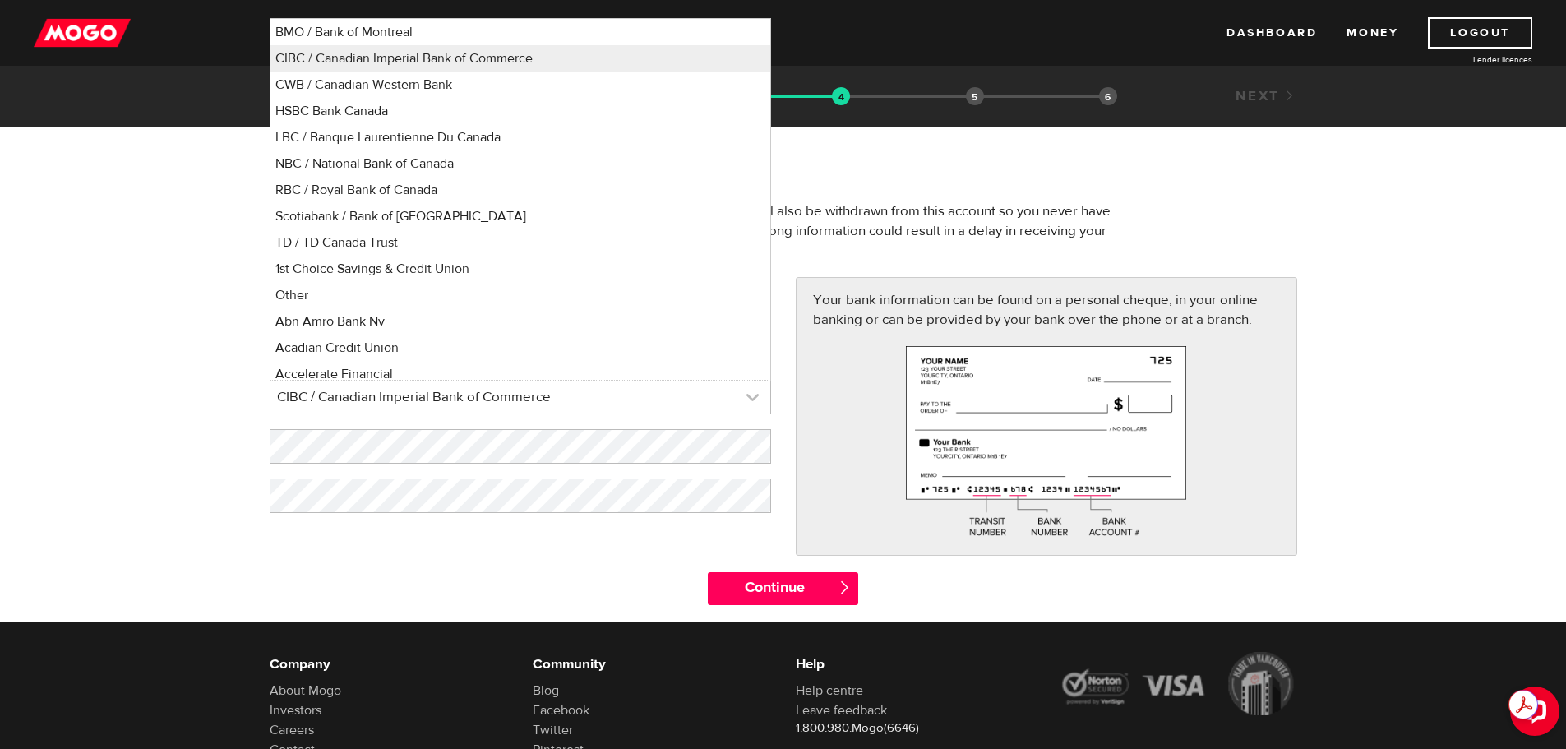
click at [557, 396] on link at bounding box center [520, 397] width 500 height 33
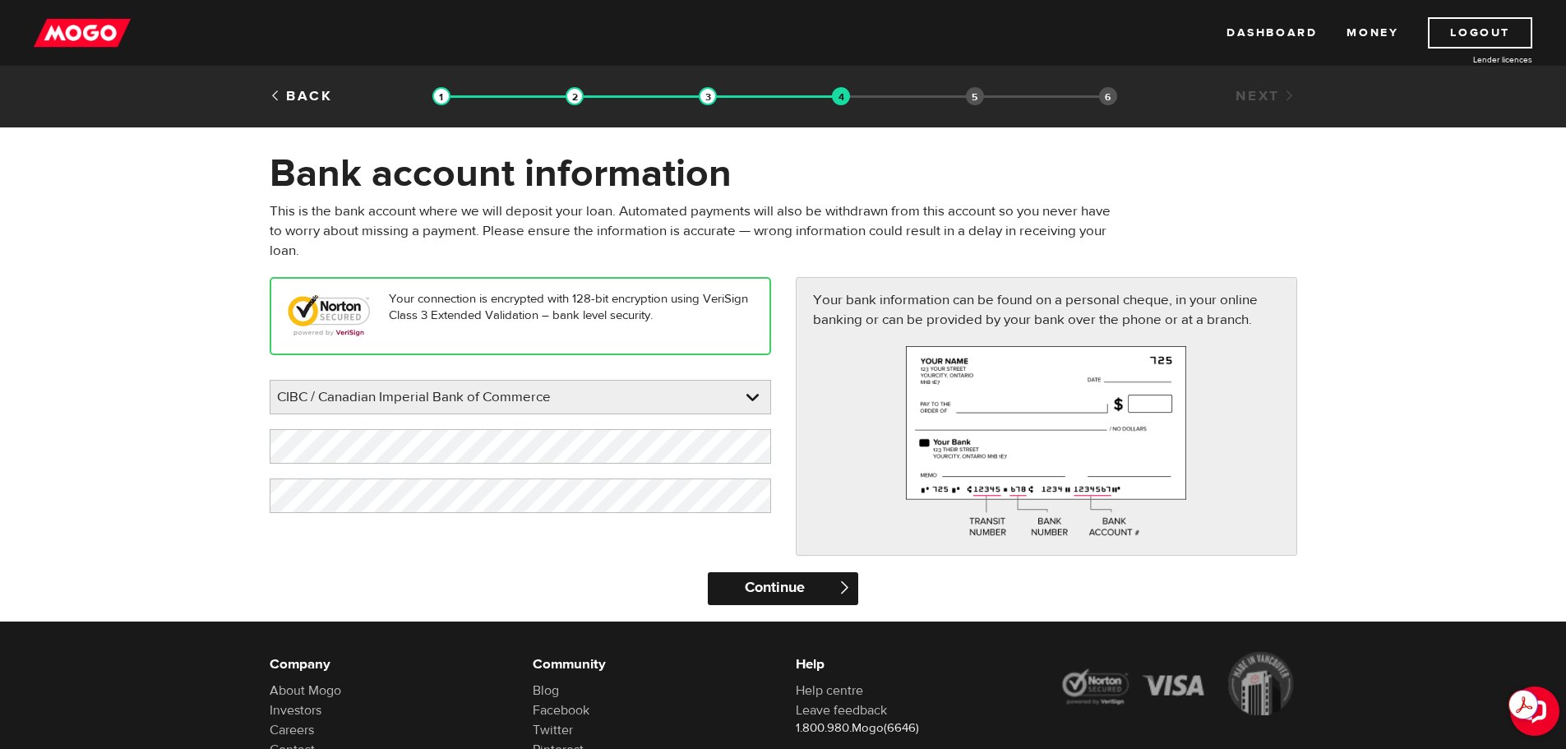
click at [774, 580] on input "Continue" at bounding box center [783, 588] width 150 height 33
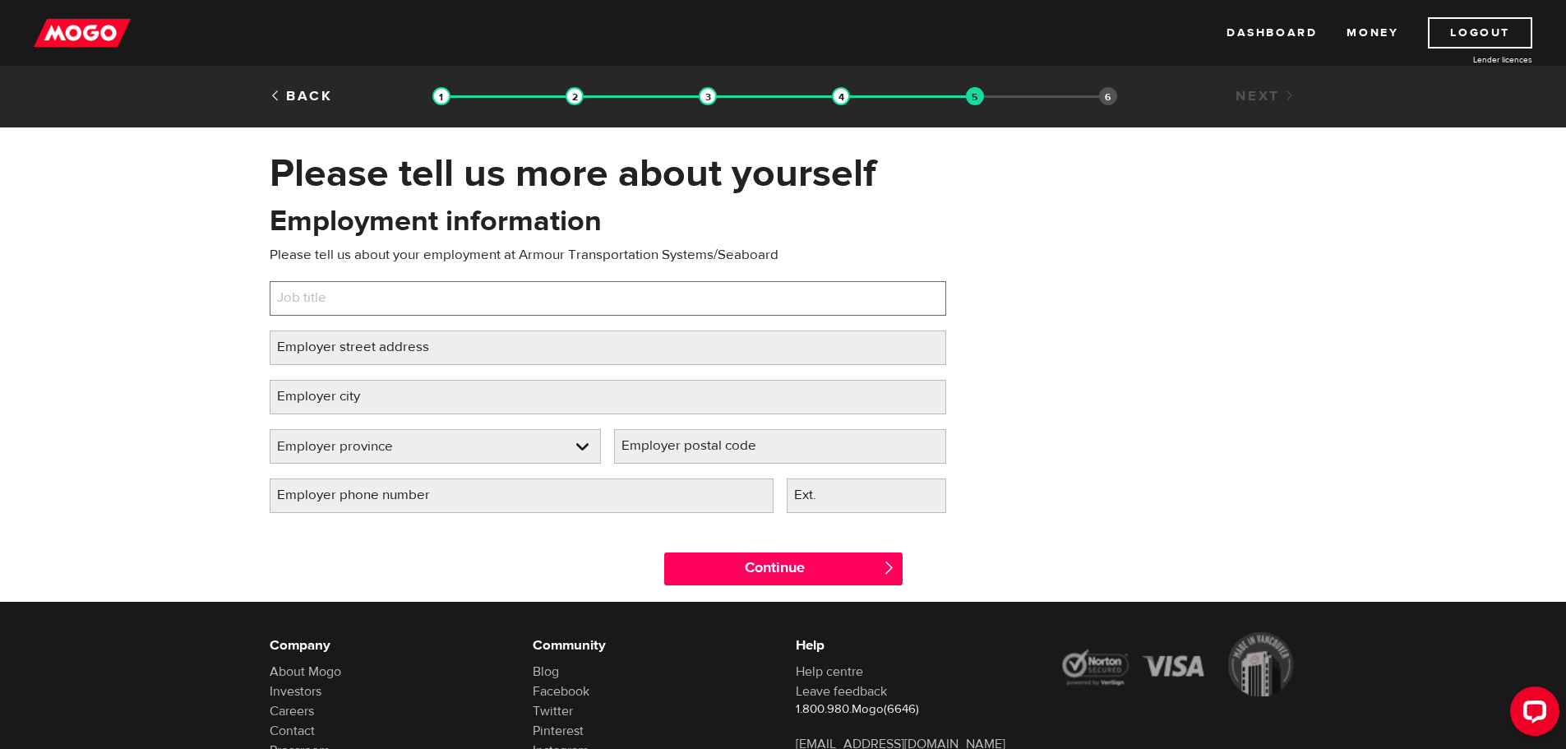
click at [477, 306] on input "Job title" at bounding box center [608, 298] width 677 height 35
click at [857, 292] on input "Job title" at bounding box center [608, 298] width 677 height 35
type input "Forklift Operator Accounts Management"
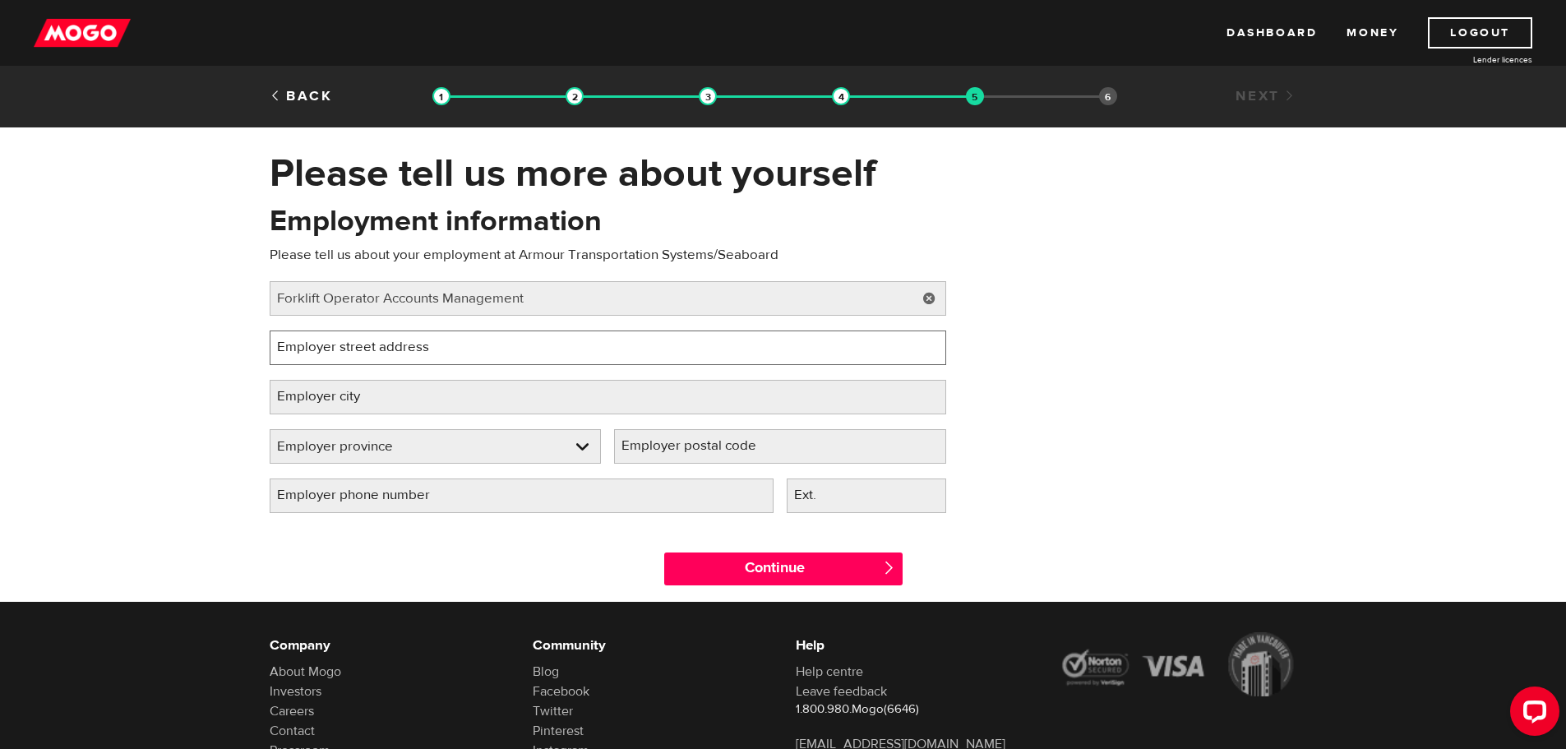
click at [758, 353] on input "Employer street address" at bounding box center [608, 347] width 677 height 35
type input "[STREET_ADDRESS]"
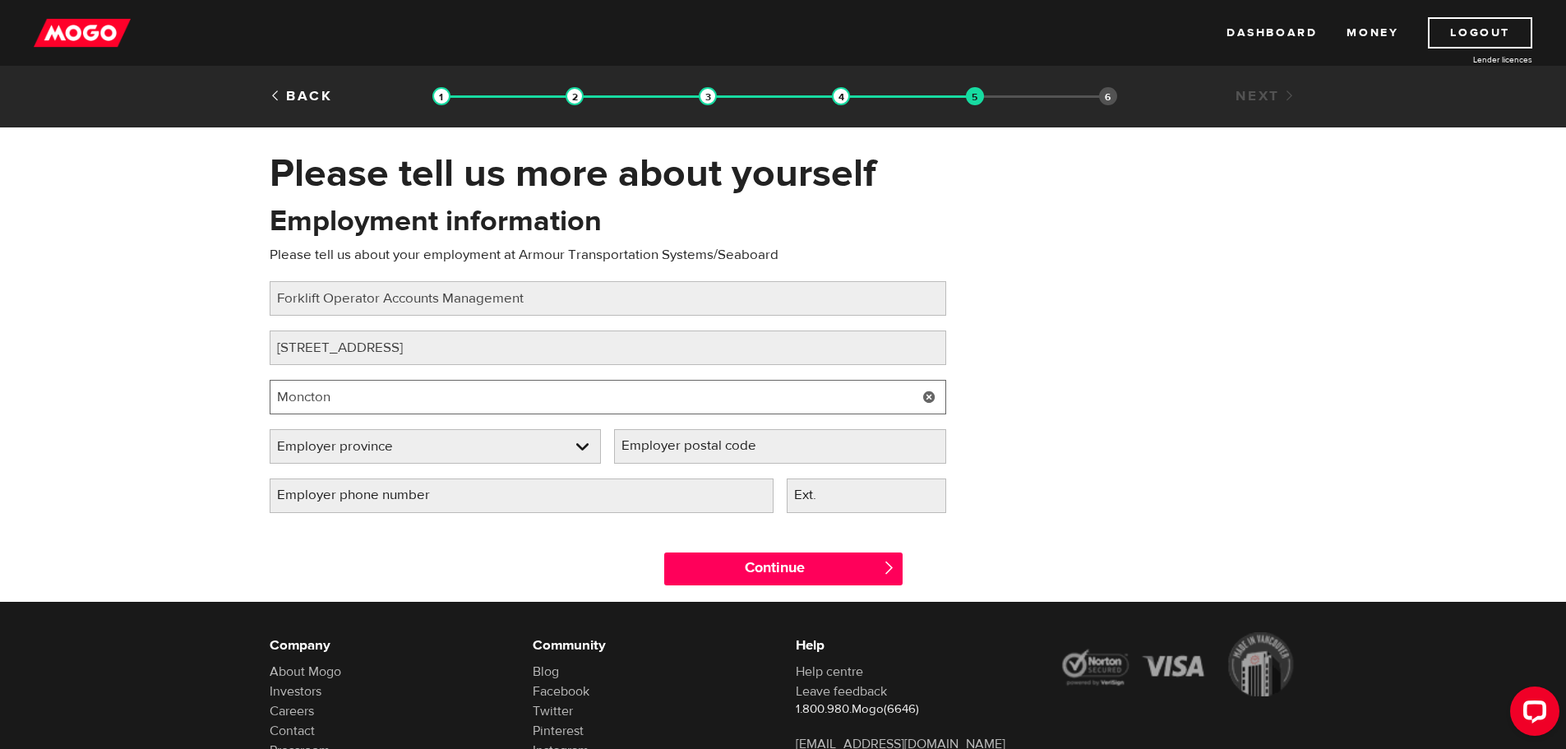
type input "Moncton"
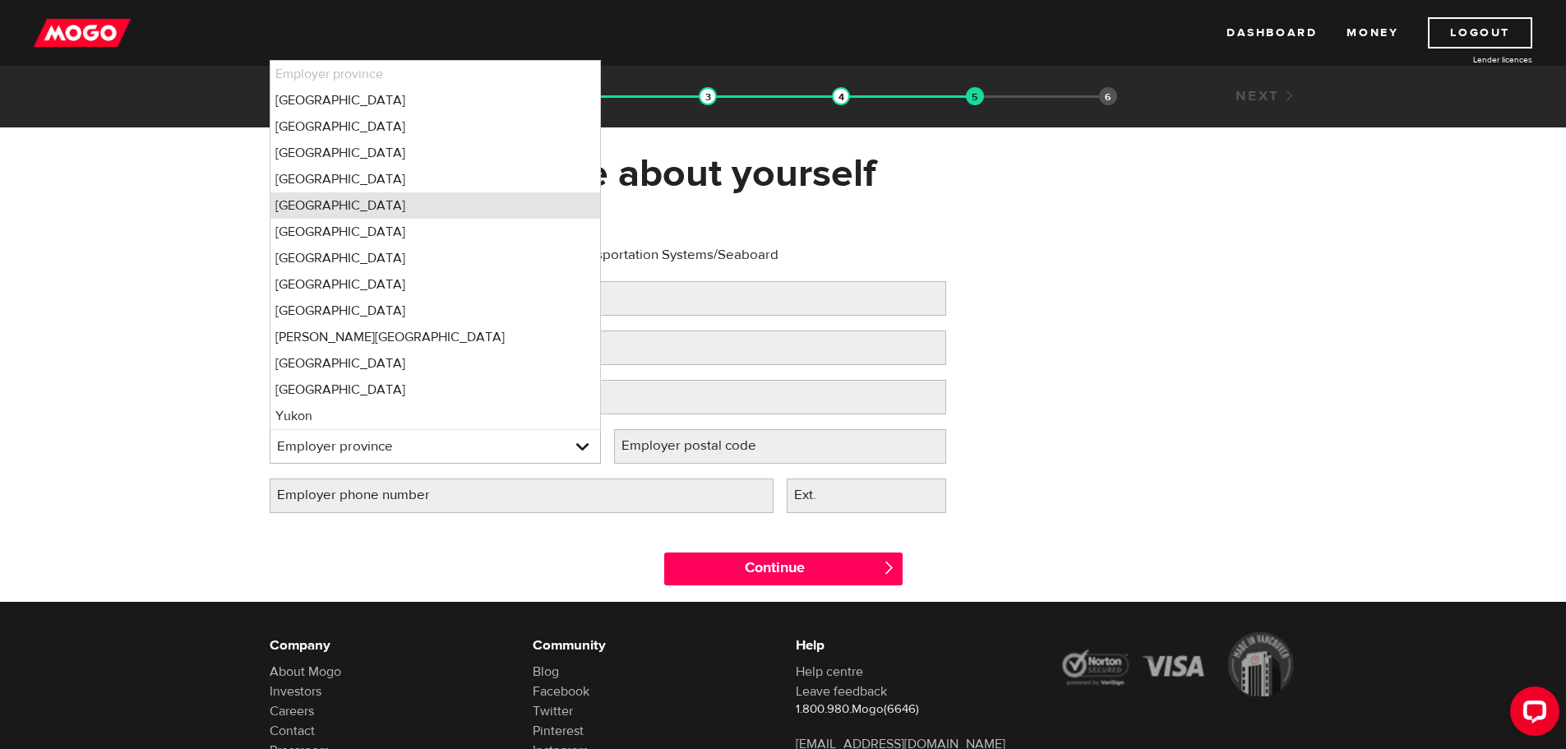
click at [342, 205] on li "New Brunswick" at bounding box center [435, 205] width 330 height 26
select select "NB"
click at [711, 449] on label "Employer postal code" at bounding box center [702, 446] width 176 height 34
click at [711, 449] on input "Employer postal code" at bounding box center [780, 446] width 332 height 35
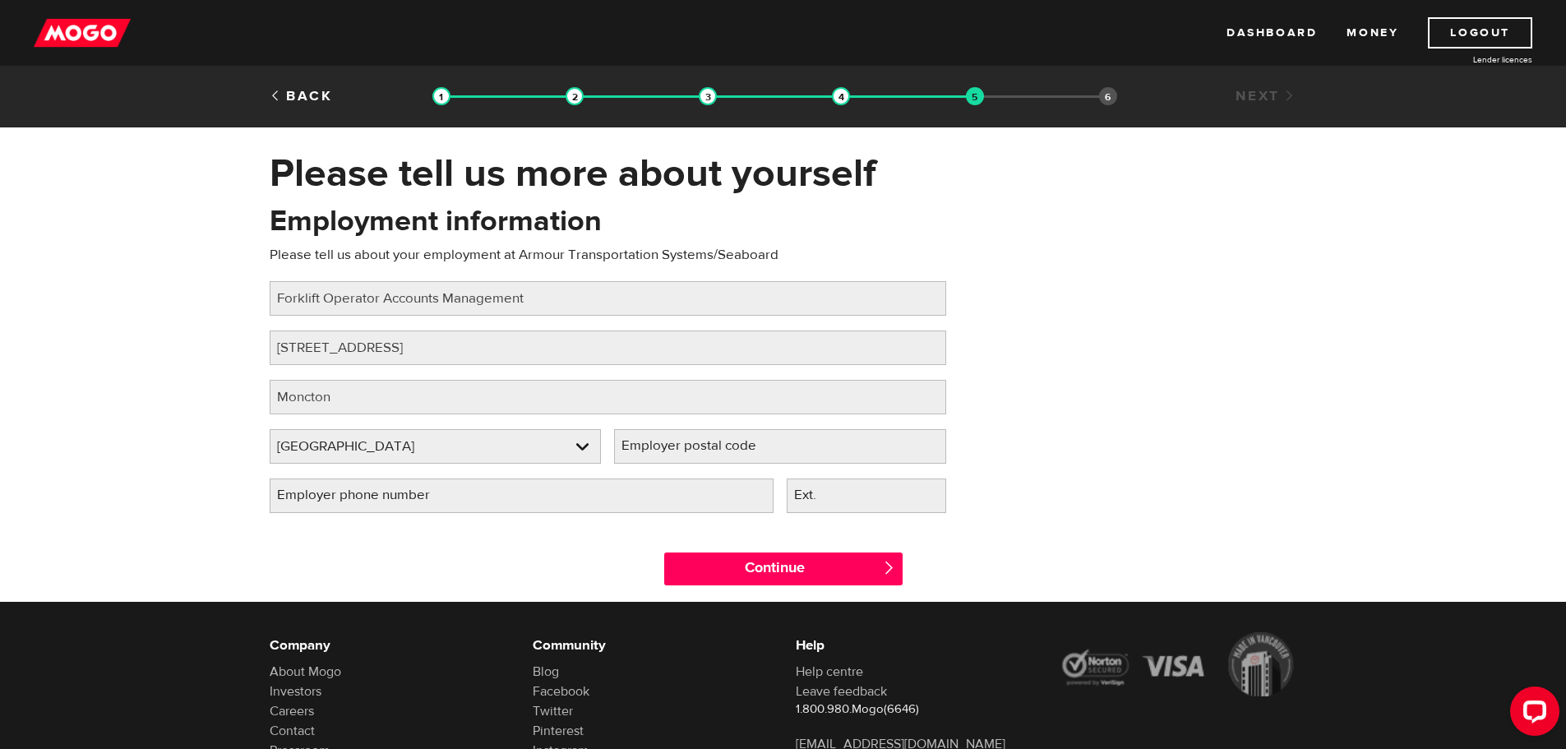
drag, startPoint x: 711, startPoint y: 449, endPoint x: 660, endPoint y: 437, distance: 52.4
drag, startPoint x: 660, startPoint y: 437, endPoint x: 653, endPoint y: 442, distance: 9.4
click at [653, 442] on label "Employer postal code" at bounding box center [702, 446] width 176 height 34
click at [653, 442] on input "Employer postal code" at bounding box center [780, 446] width 332 height 35
click at [653, 442] on label "Employer postal code" at bounding box center [702, 446] width 176 height 34
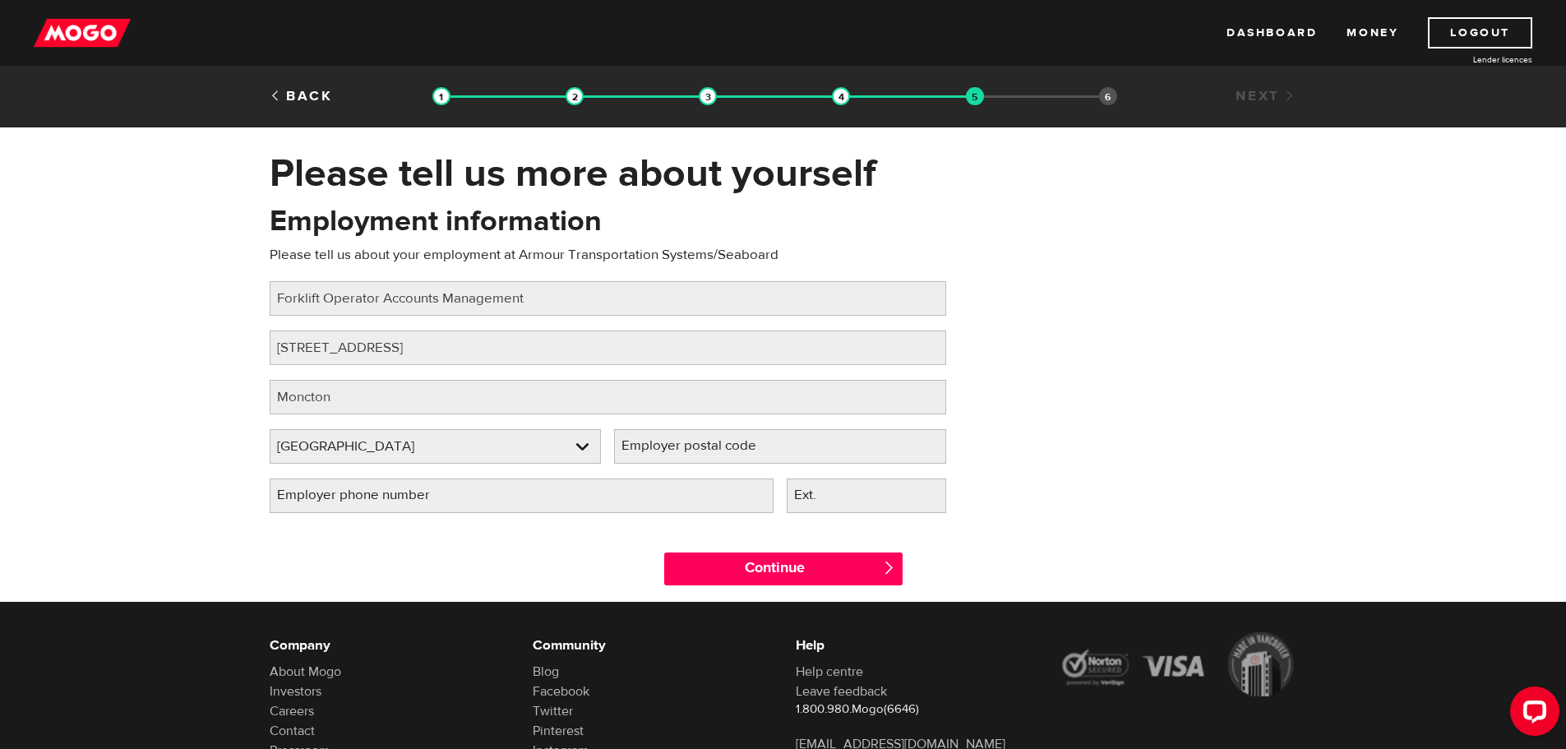
click at [653, 442] on input "Employer postal code" at bounding box center [780, 446] width 332 height 35
drag, startPoint x: 653, startPoint y: 442, endPoint x: 641, endPoint y: 444, distance: 11.6
click at [640, 444] on label "Employer postal code" at bounding box center [702, 446] width 176 height 34
click at [640, 444] on input "Employer postal code" at bounding box center [780, 446] width 332 height 35
paste input "E1E 3Y9"
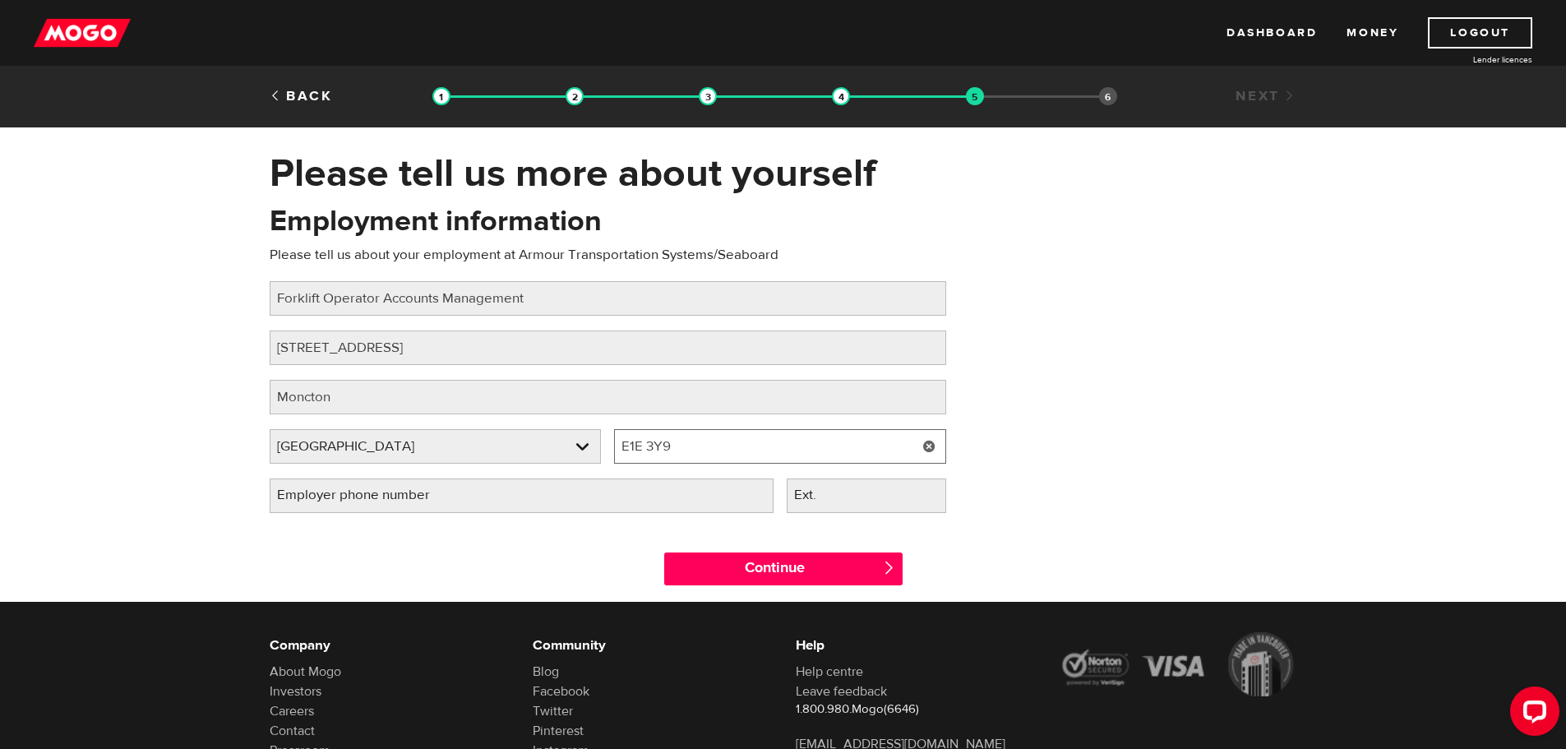
type input "E1E 3Y9"
click at [492, 484] on input "Employer phone number" at bounding box center [522, 495] width 504 height 35
type input "(506) 857-0205"
click at [1064, 446] on div "Employment information Please tell us about your employment at Armour Transport…" at bounding box center [783, 364] width 1052 height 326
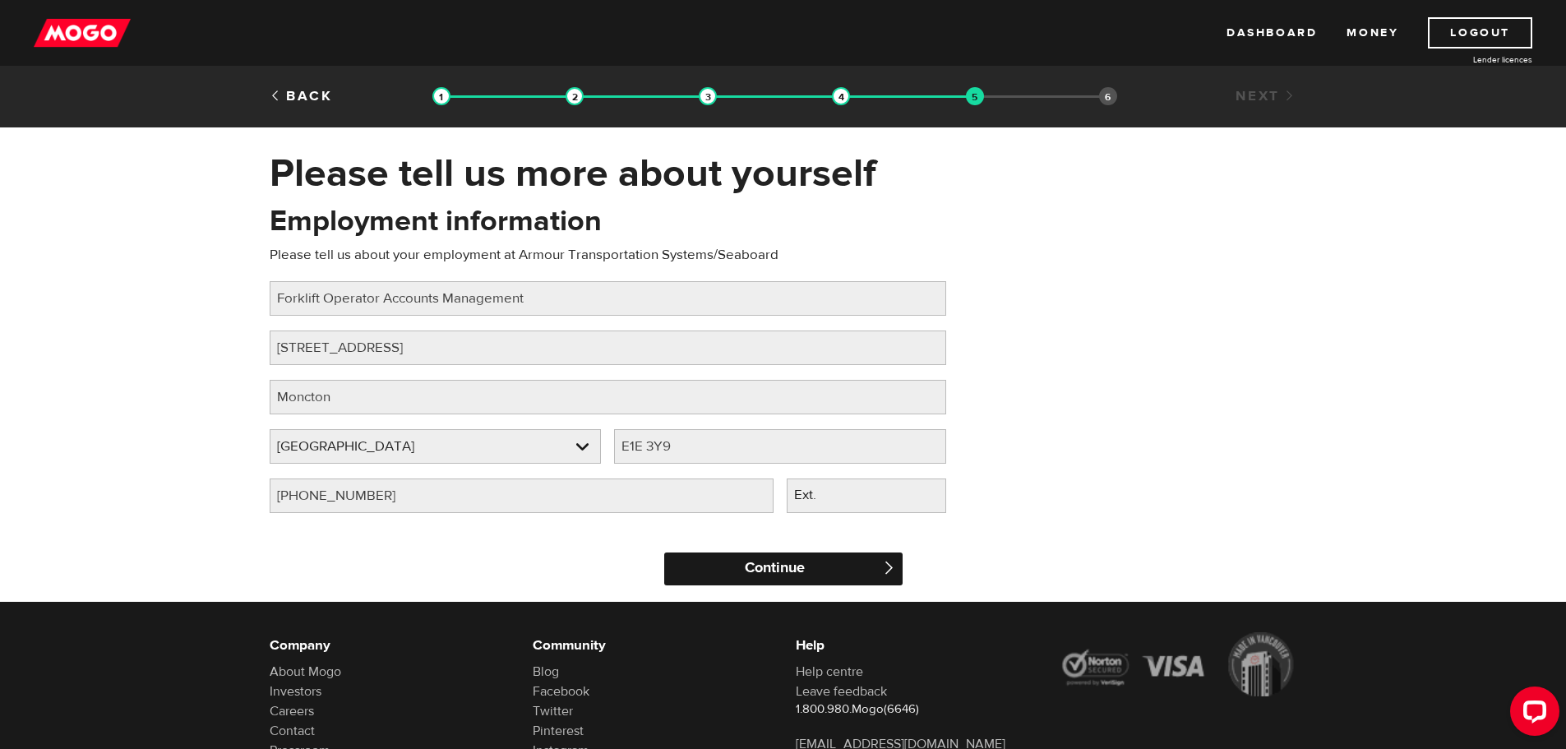
click at [755, 561] on input "Continue" at bounding box center [783, 568] width 238 height 33
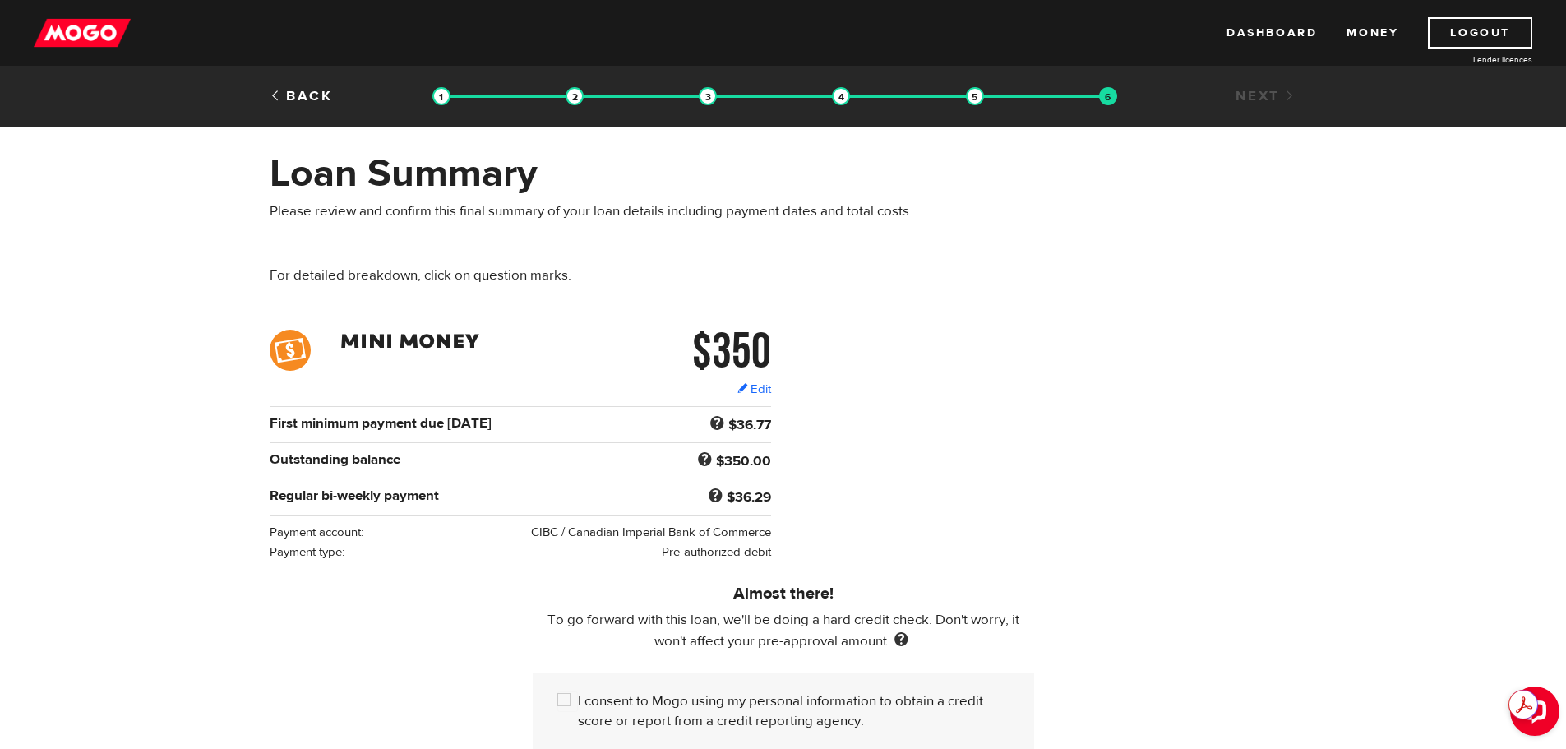
click at [1030, 394] on div "$350 Edit $350 Regular bi-weekly payment $36.29 First minimum payment due [DATE…" at bounding box center [783, 446] width 1052 height 232
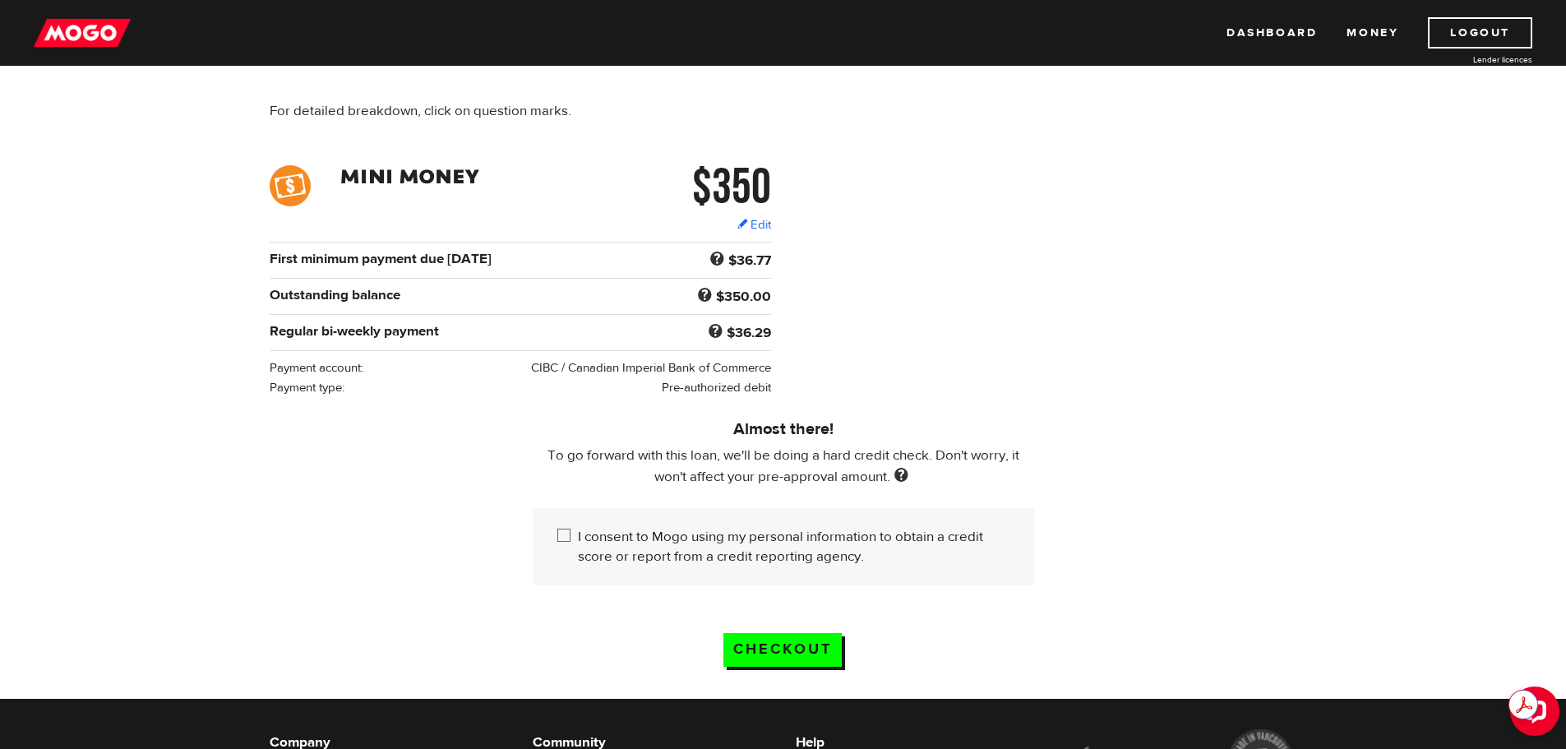
click at [559, 534] on input "I consent to Mogo using my personal information to obtain a credit score or rep…" at bounding box center [567, 537] width 21 height 21
checkbox input "true"
click at [806, 644] on input "Checkout" at bounding box center [782, 650] width 118 height 34
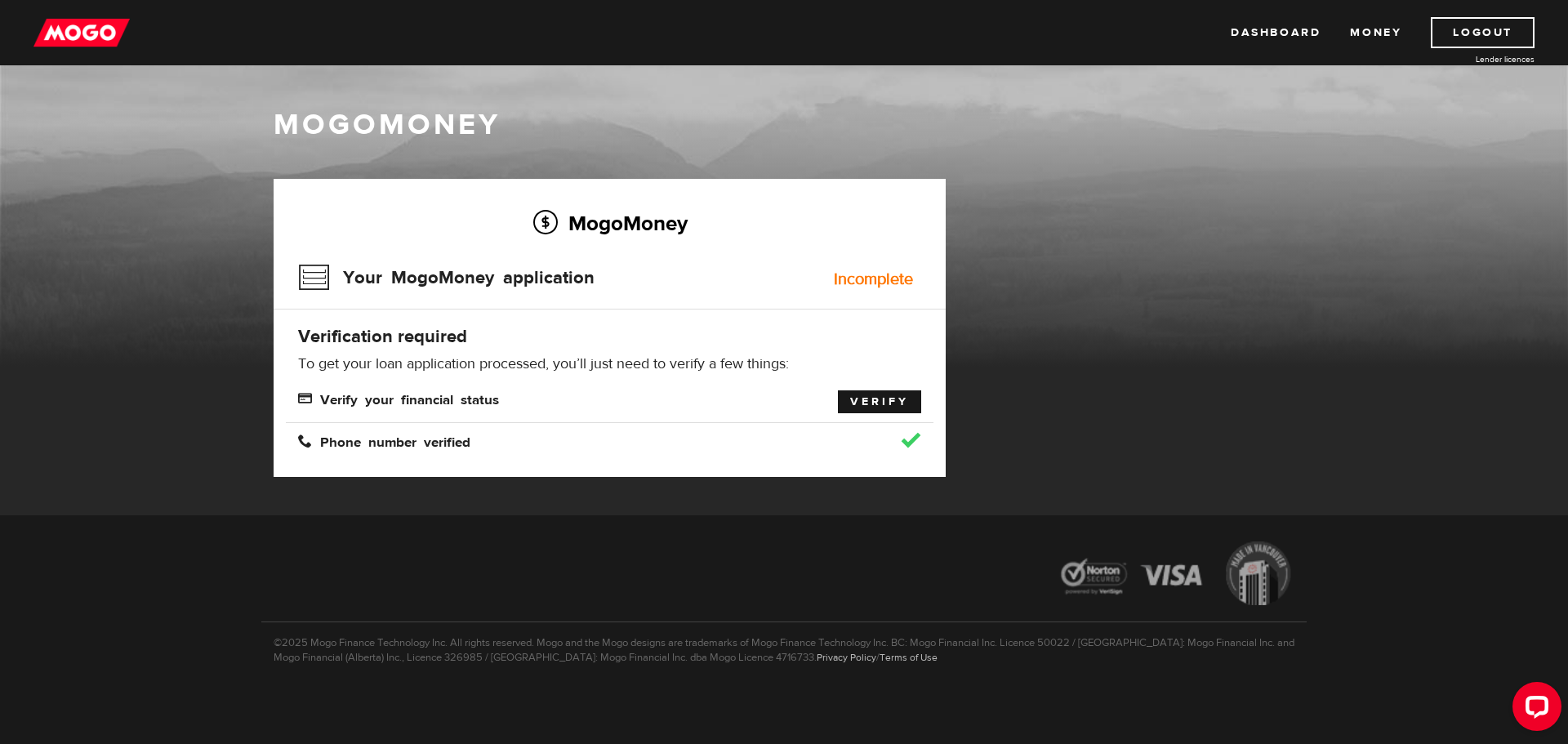
click at [869, 402] on link "Verify" at bounding box center [879, 401] width 83 height 23
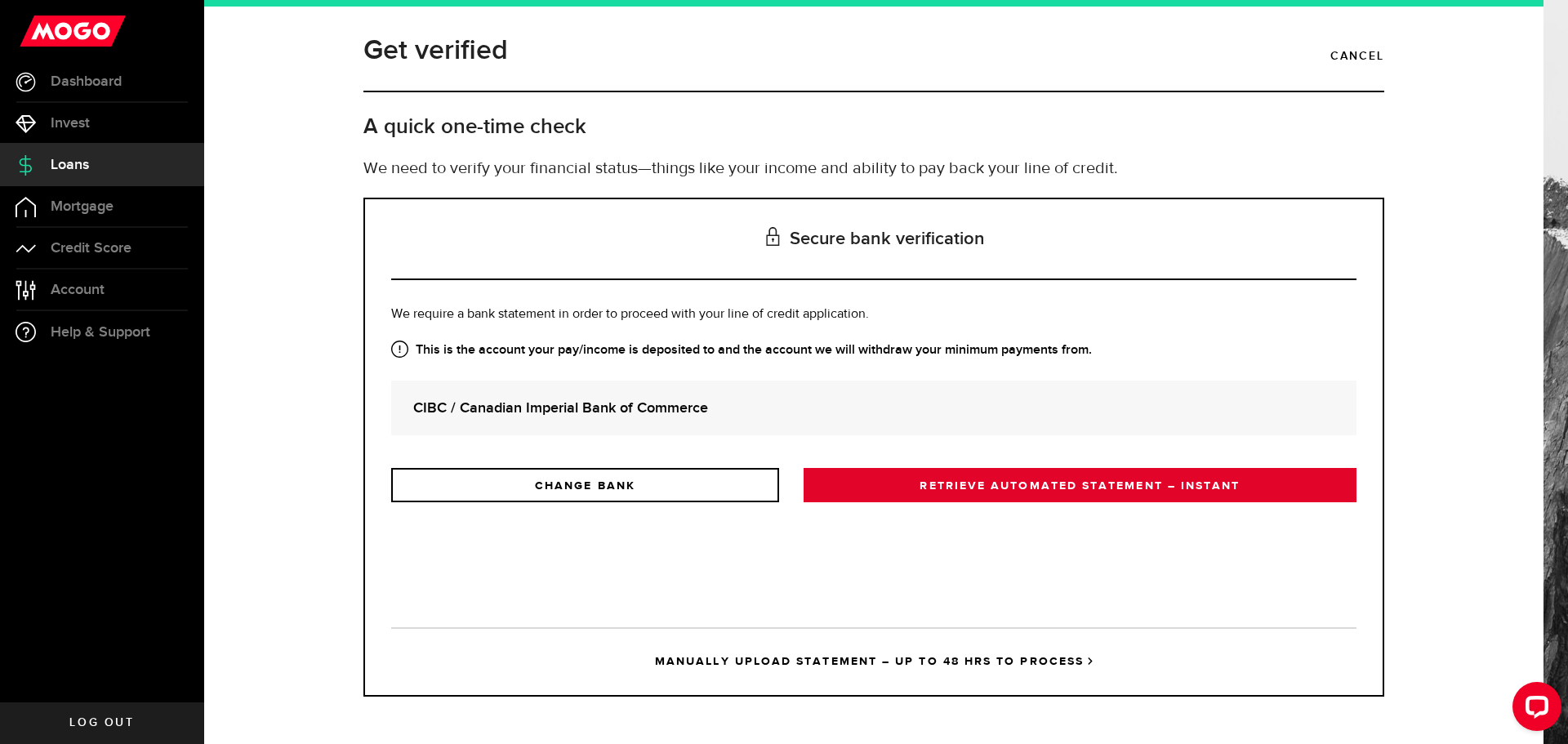
click at [959, 479] on link "RETRIEVE AUTOMATED STATEMENT – INSTANT" at bounding box center [1080, 485] width 553 height 35
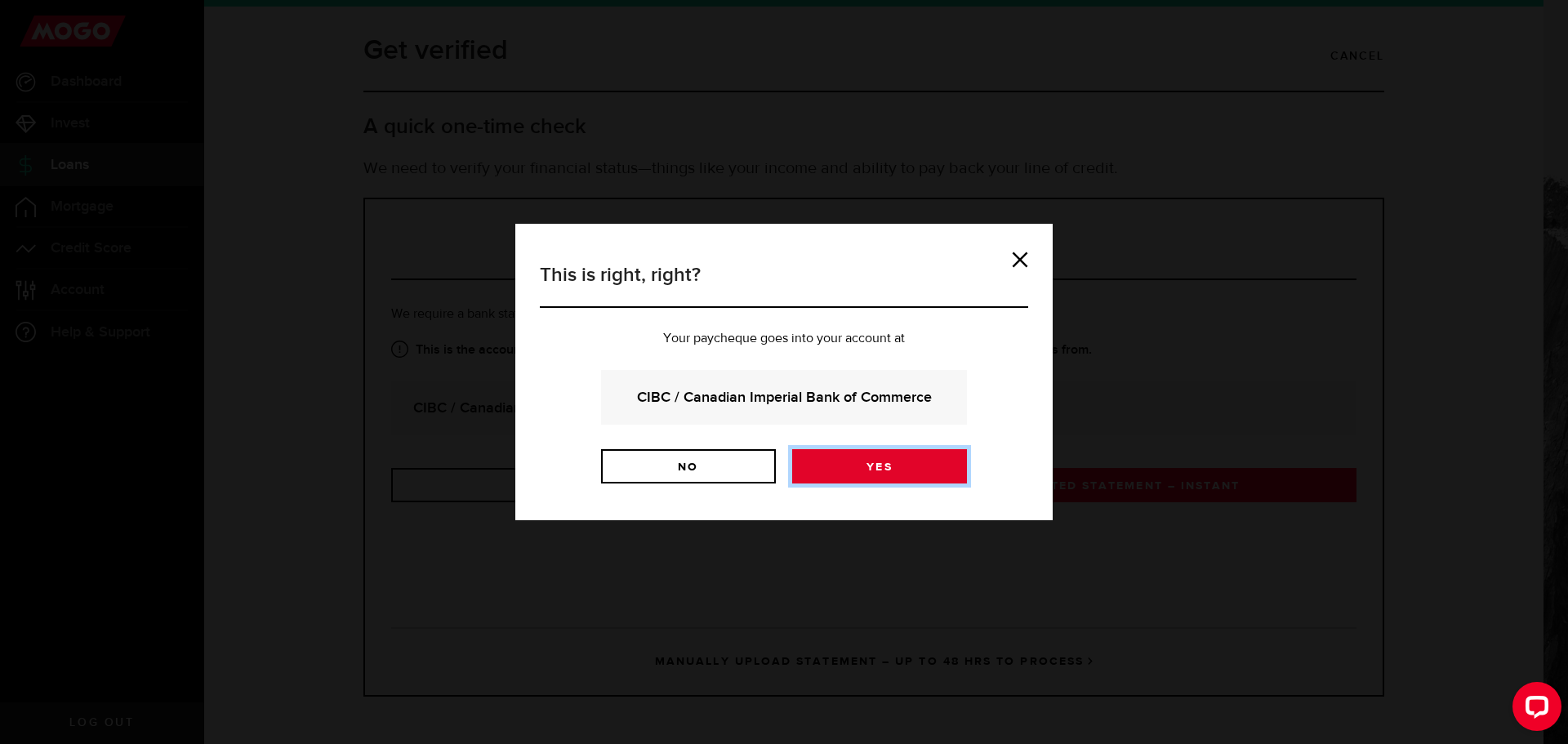
click at [873, 466] on link "Yes" at bounding box center [879, 466] width 175 height 35
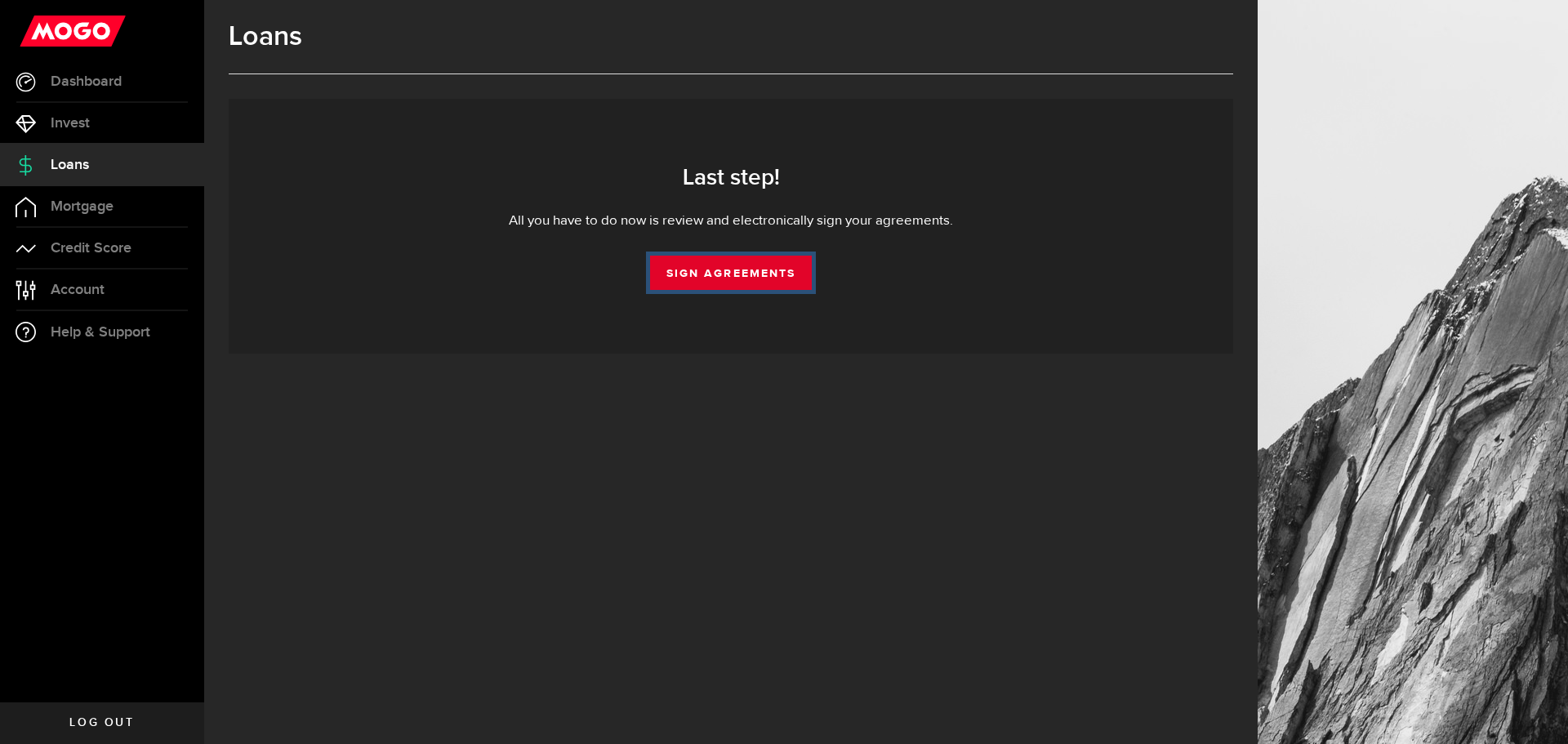
click at [723, 268] on link "Sign Agreements" at bounding box center [730, 272] width 162 height 35
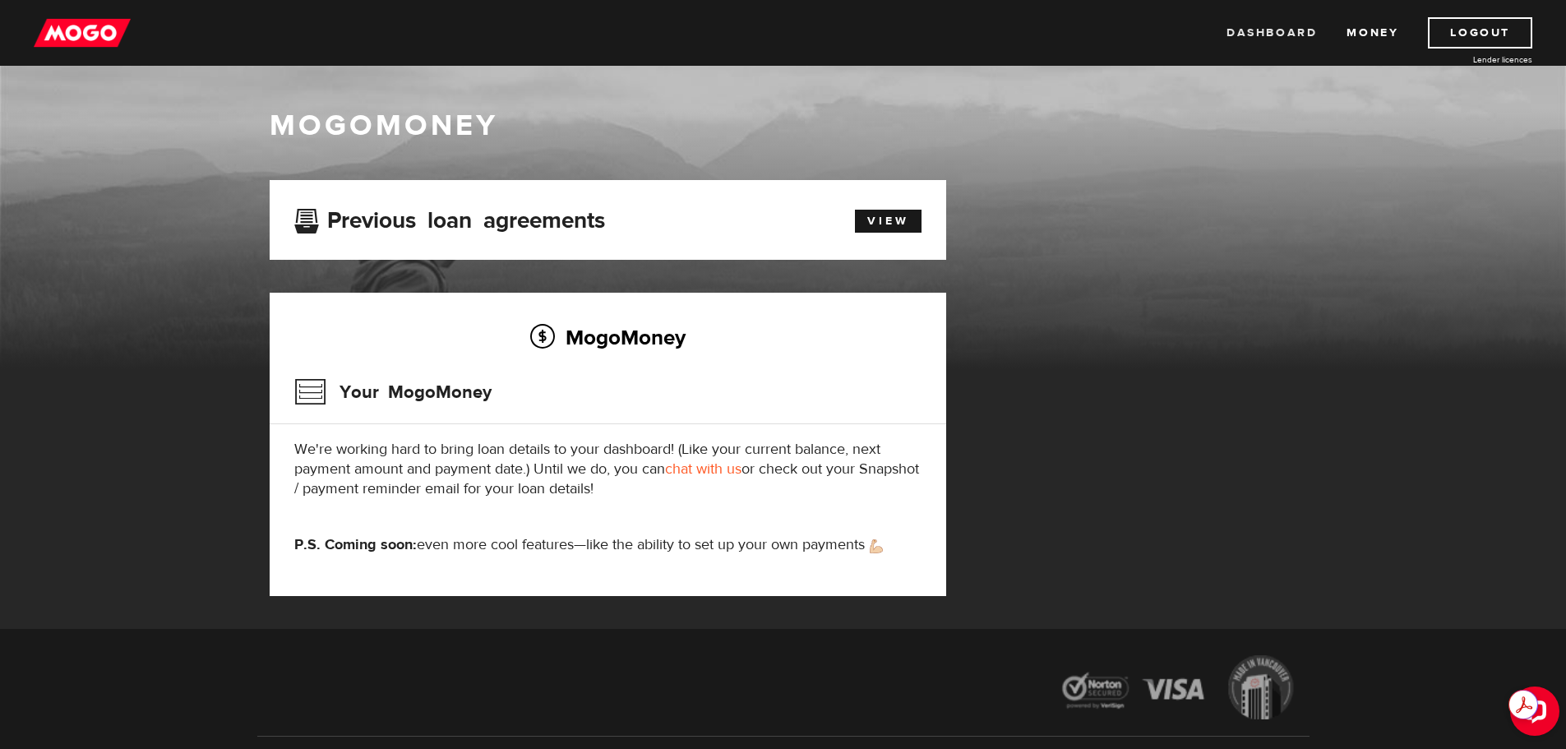
click at [1268, 41] on link "Dashboard" at bounding box center [1271, 32] width 90 height 31
